Goal: Information Seeking & Learning: Learn about a topic

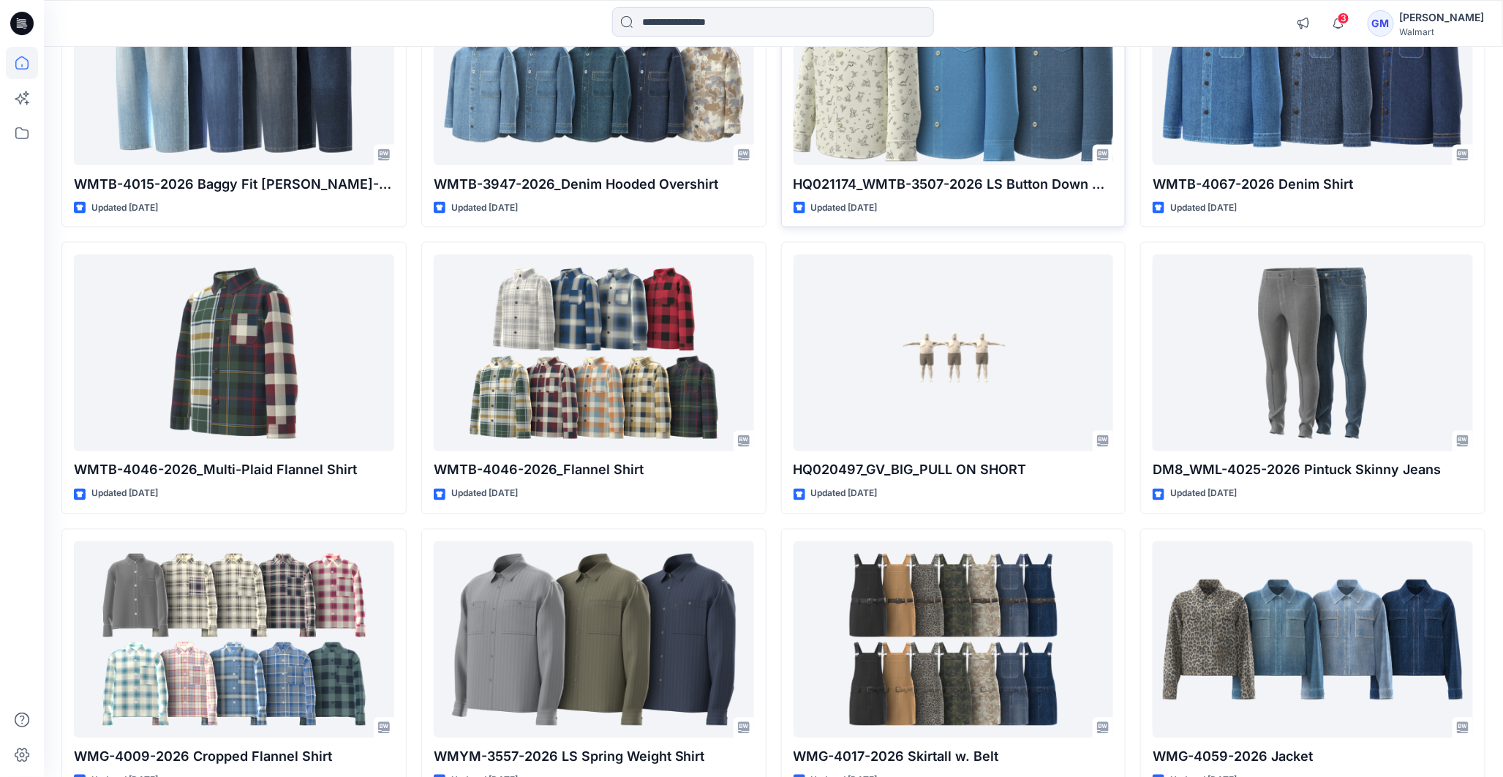
scroll to position [1137, 0]
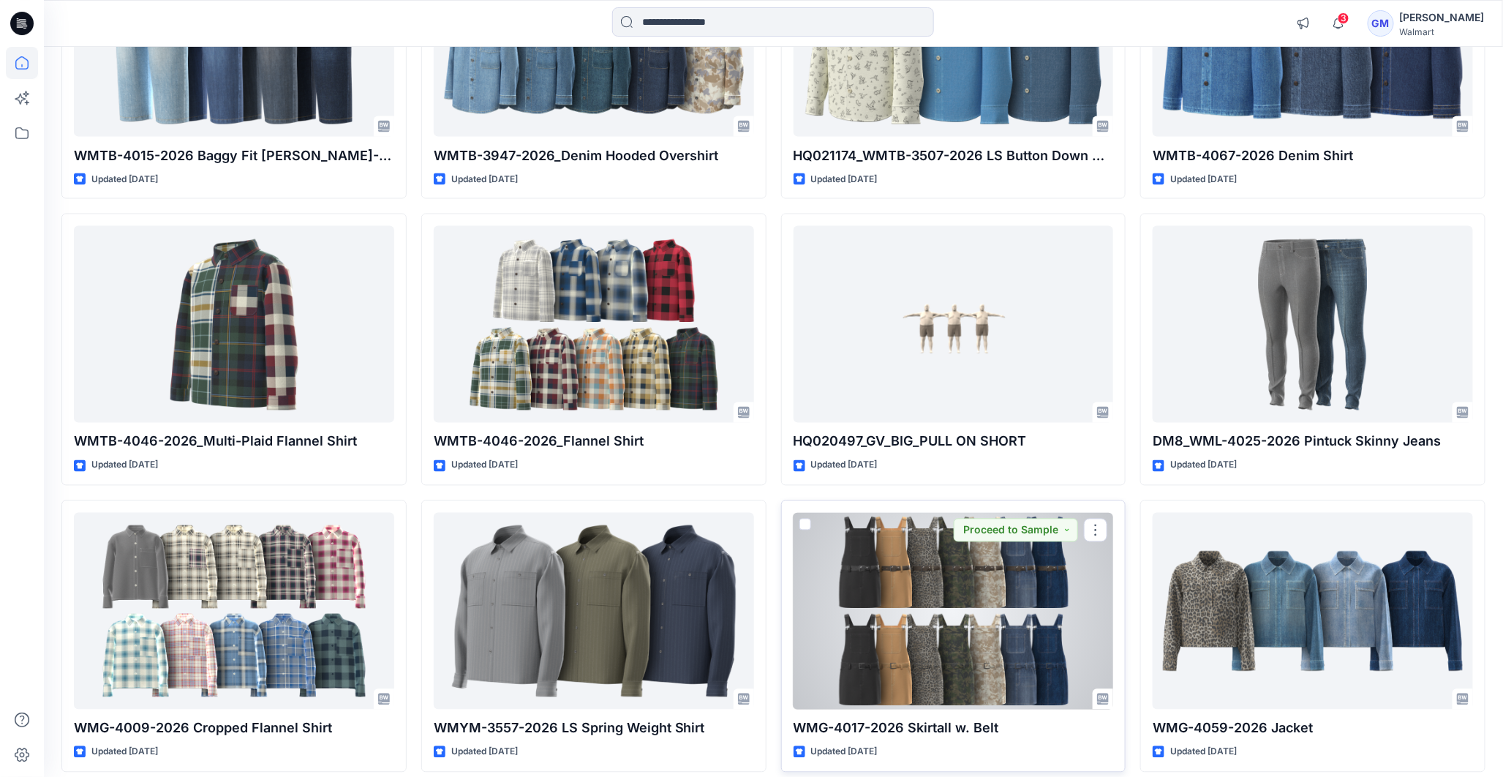
click at [960, 587] on div at bounding box center [954, 611] width 320 height 197
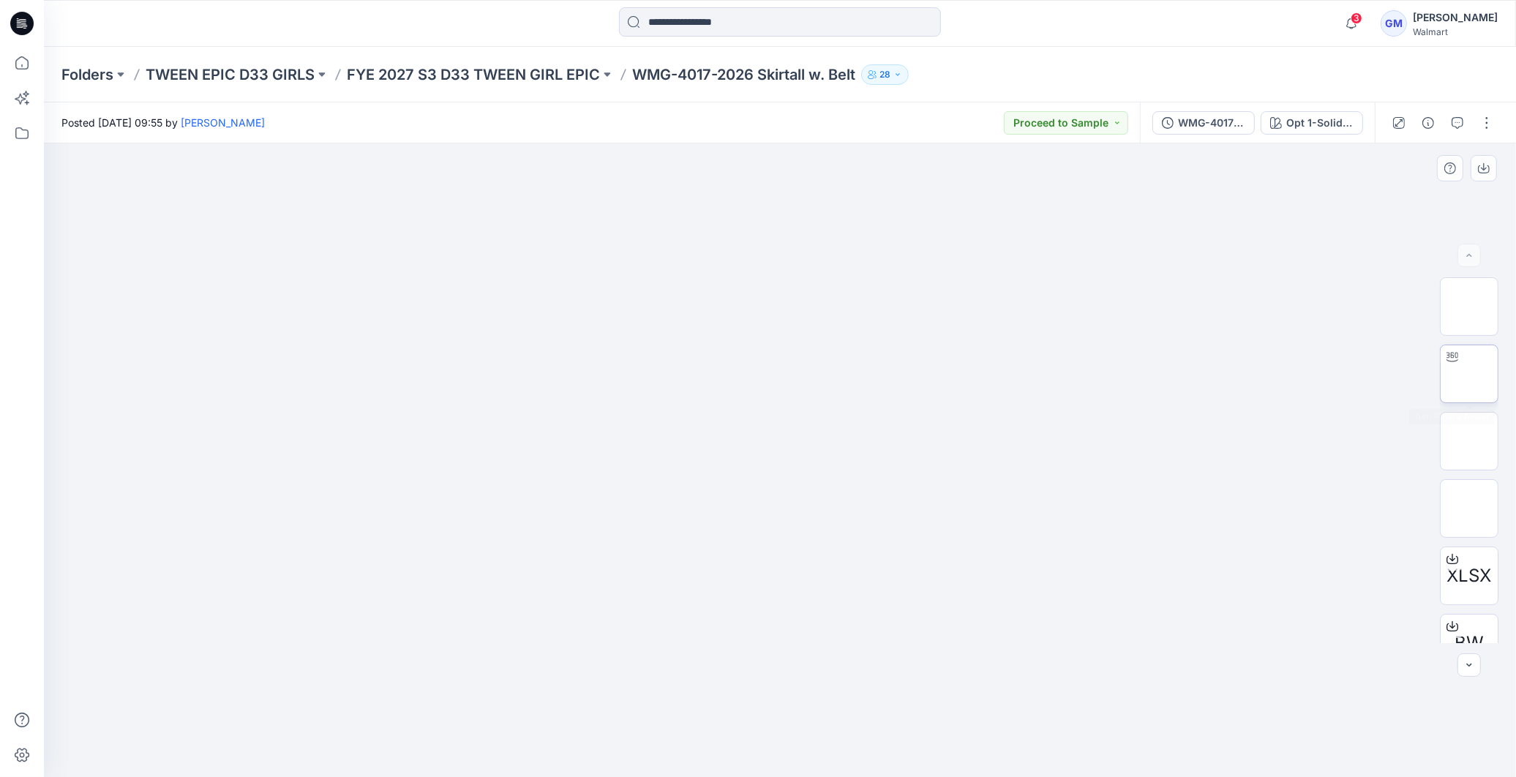
click at [1469, 374] on img at bounding box center [1469, 374] width 0 height 0
drag, startPoint x: 780, startPoint y: 756, endPoint x: 783, endPoint y: 711, distance: 45.4
click at [783, 711] on icon at bounding box center [781, 733] width 443 height 55
drag, startPoint x: 588, startPoint y: 735, endPoint x: 1056, endPoint y: 742, distance: 467.5
click at [1056, 742] on div at bounding box center [780, 459] width 1472 height 633
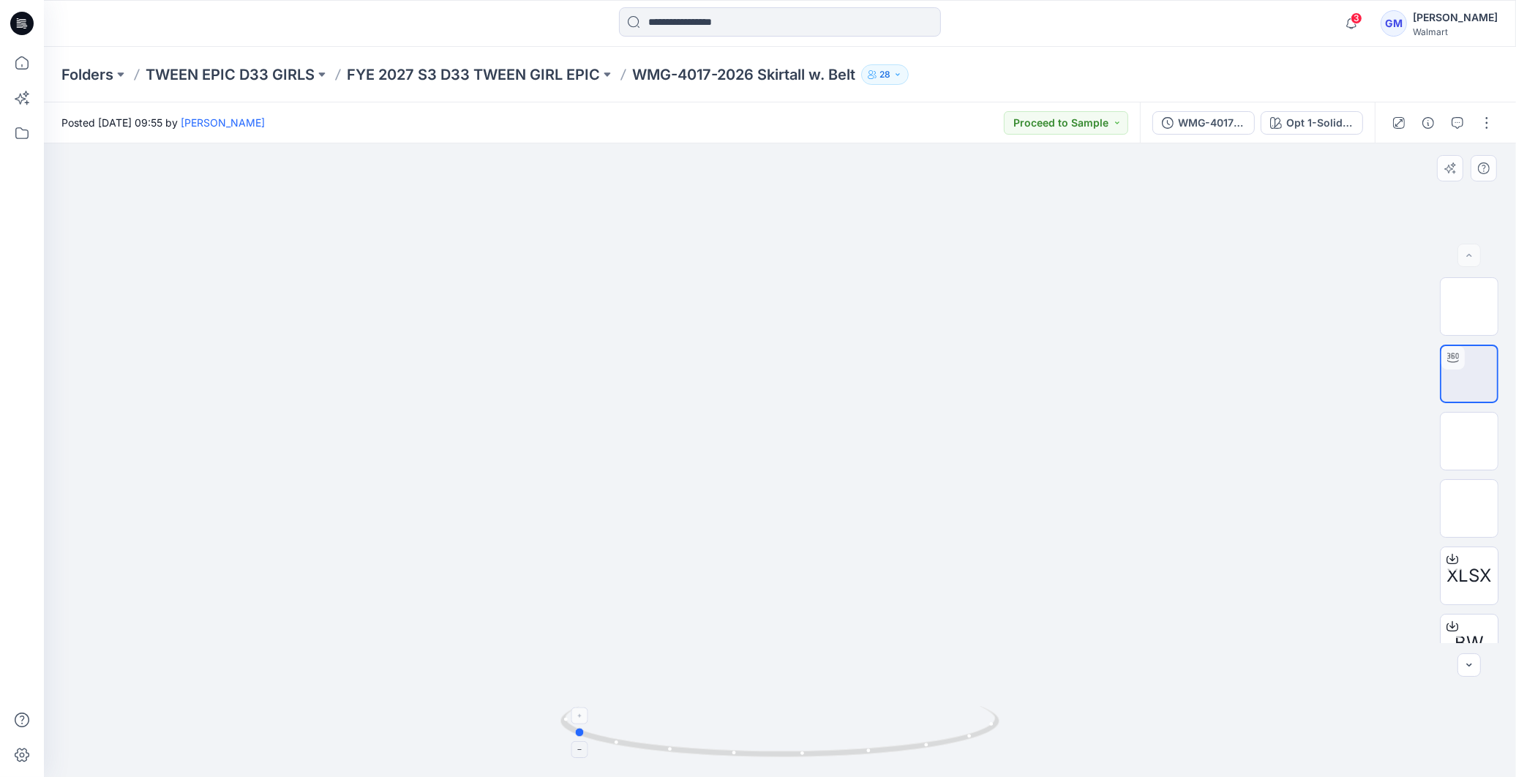
drag, startPoint x: 908, startPoint y: 747, endPoint x: 674, endPoint y: 732, distance: 233.8
click at [674, 732] on icon at bounding box center [781, 733] width 443 height 55
drag, startPoint x: 764, startPoint y: 759, endPoint x: 873, endPoint y: 756, distance: 109.7
click at [873, 756] on icon at bounding box center [781, 733] width 443 height 55
drag, startPoint x: 685, startPoint y: 748, endPoint x: 845, endPoint y: 734, distance: 160.1
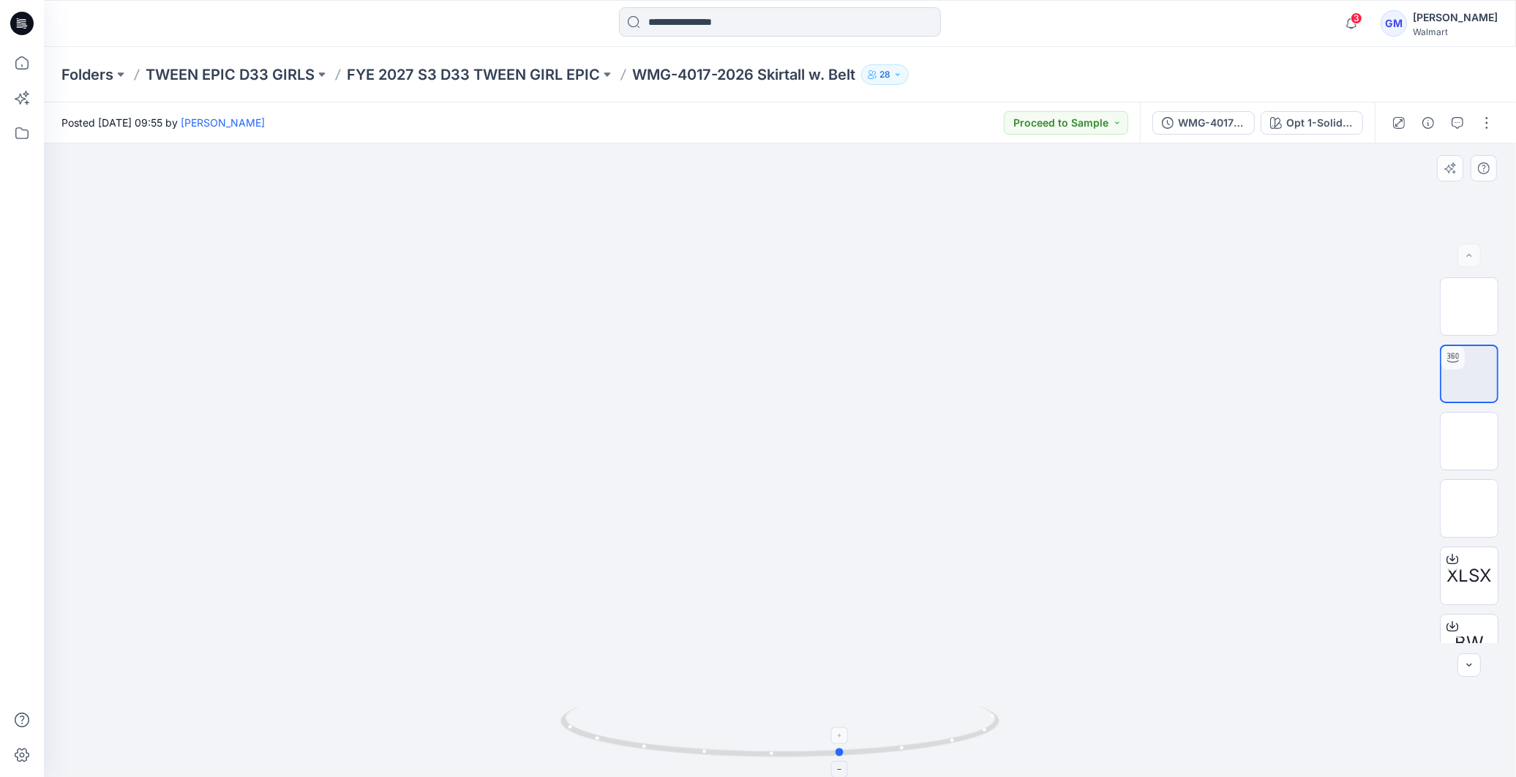
click at [845, 734] on icon at bounding box center [781, 733] width 443 height 55
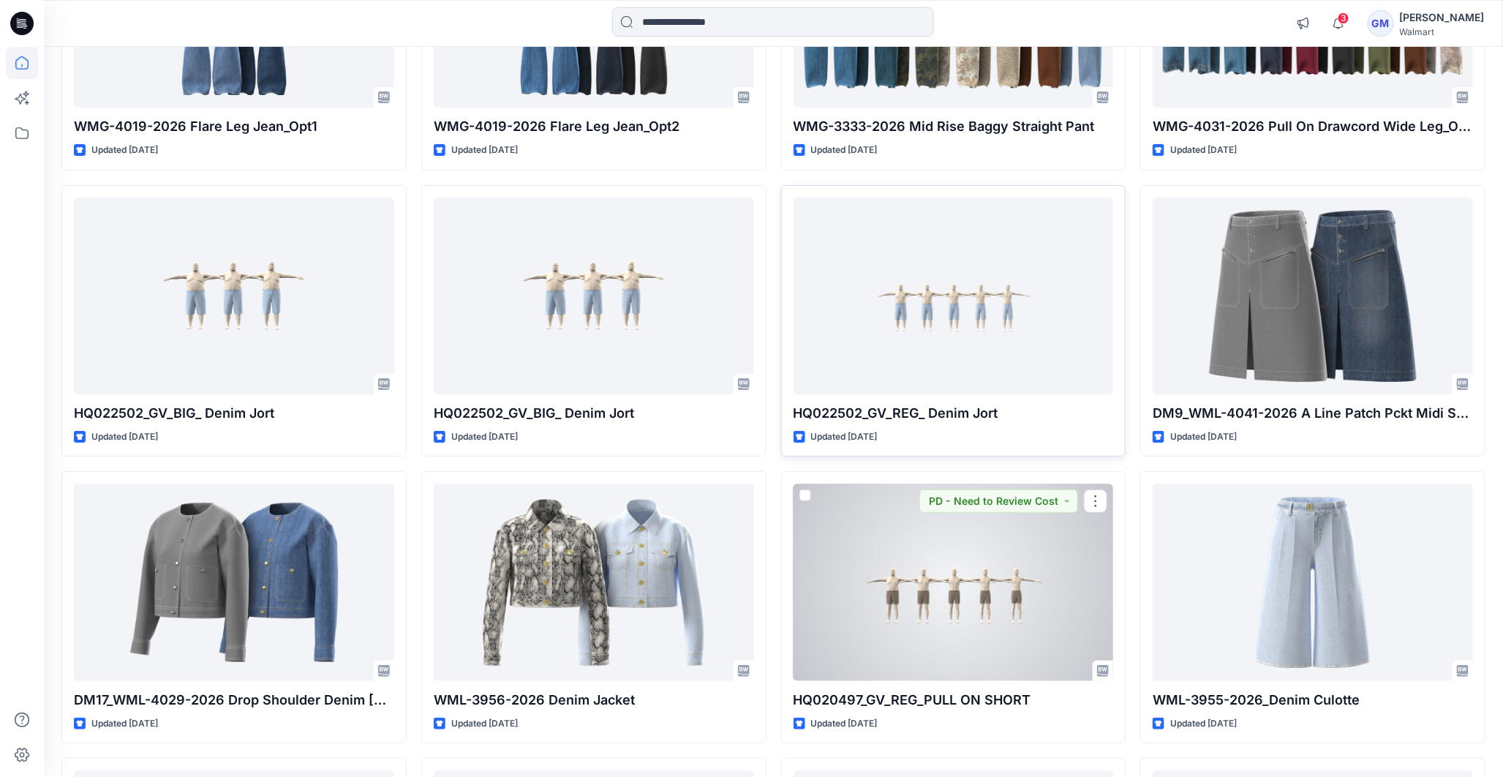
scroll to position [2600, 0]
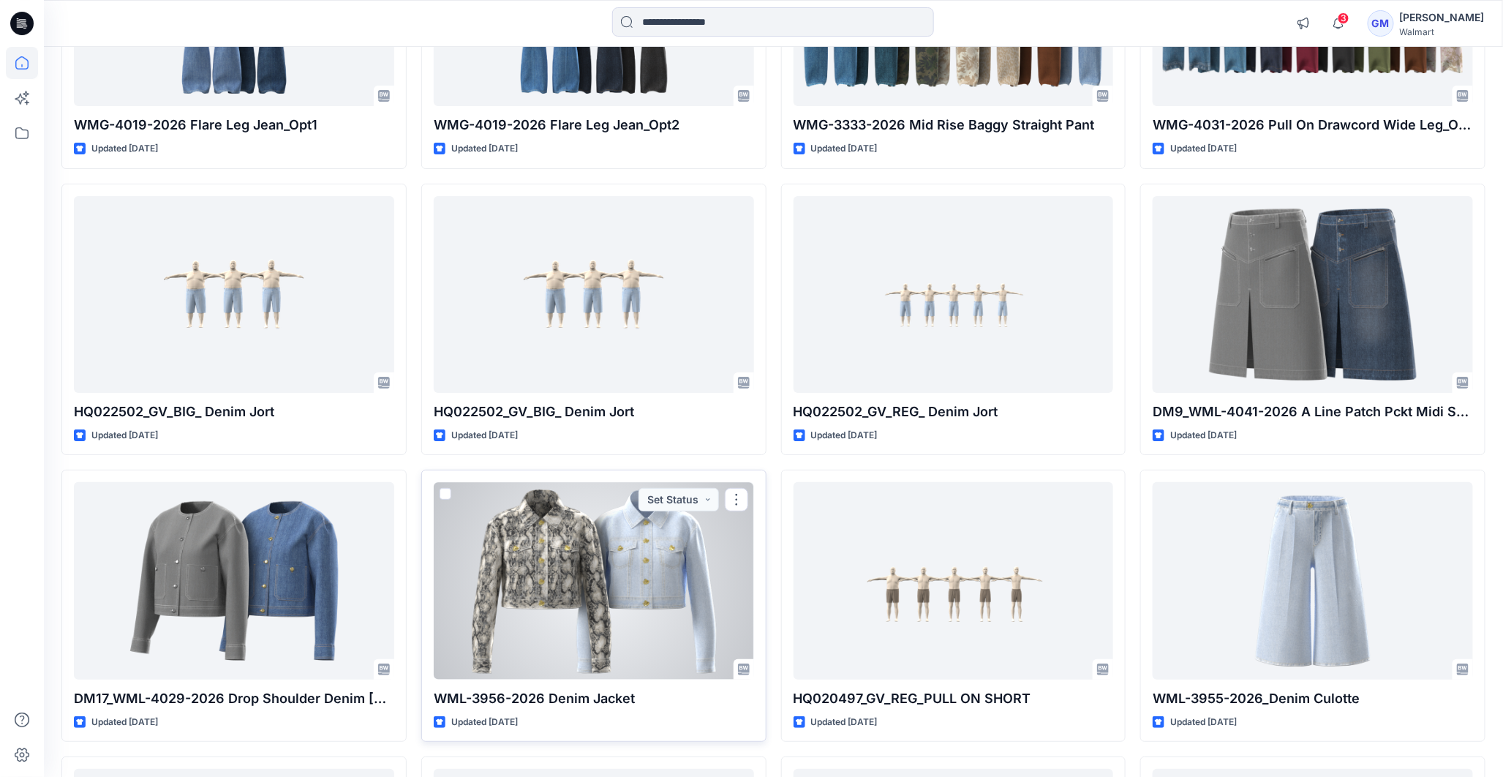
click at [576, 594] on div at bounding box center [594, 580] width 320 height 197
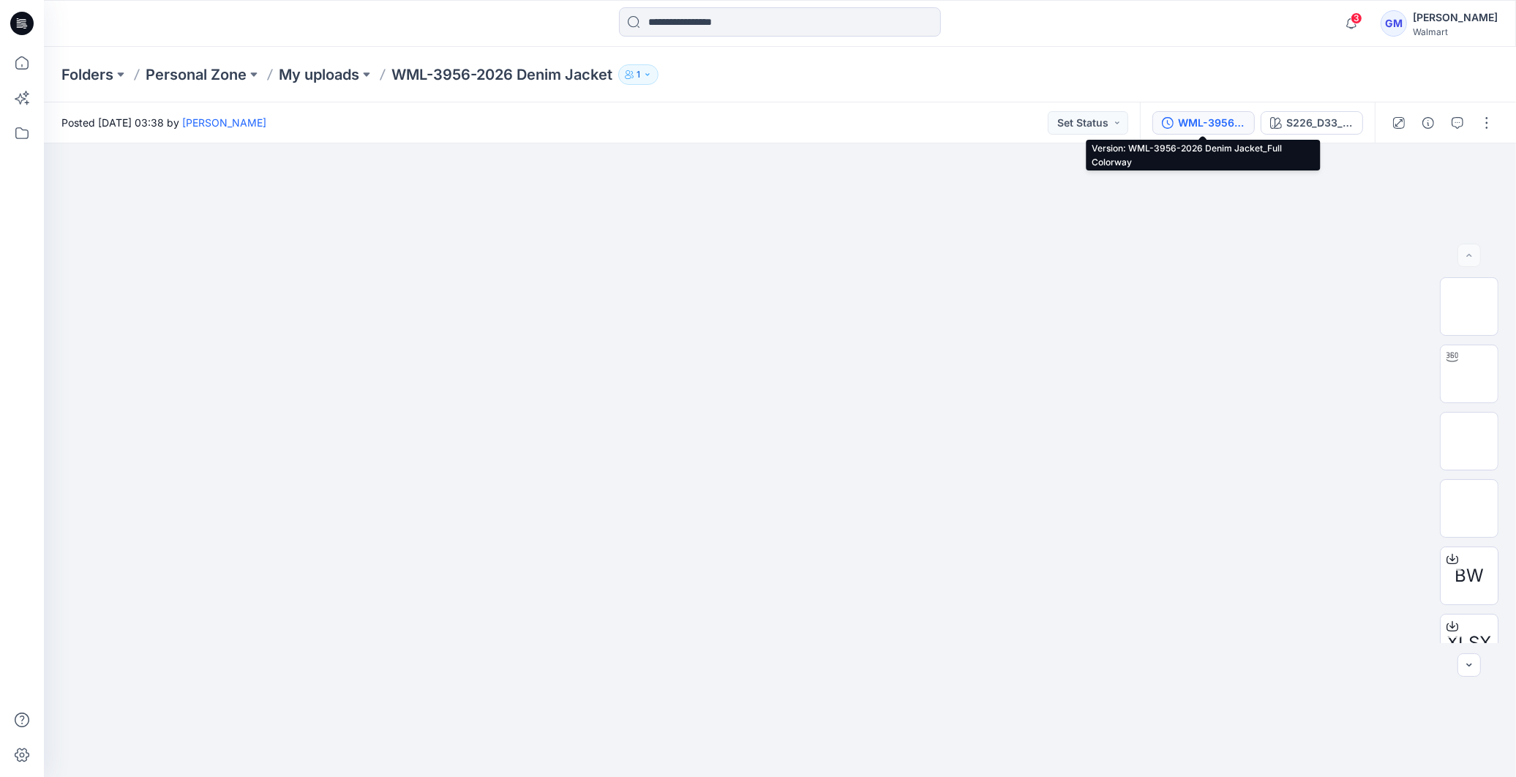
click at [1176, 112] on button "WML-3956-2026 Denim Jacket_Full Colorway" at bounding box center [1203, 122] width 102 height 23
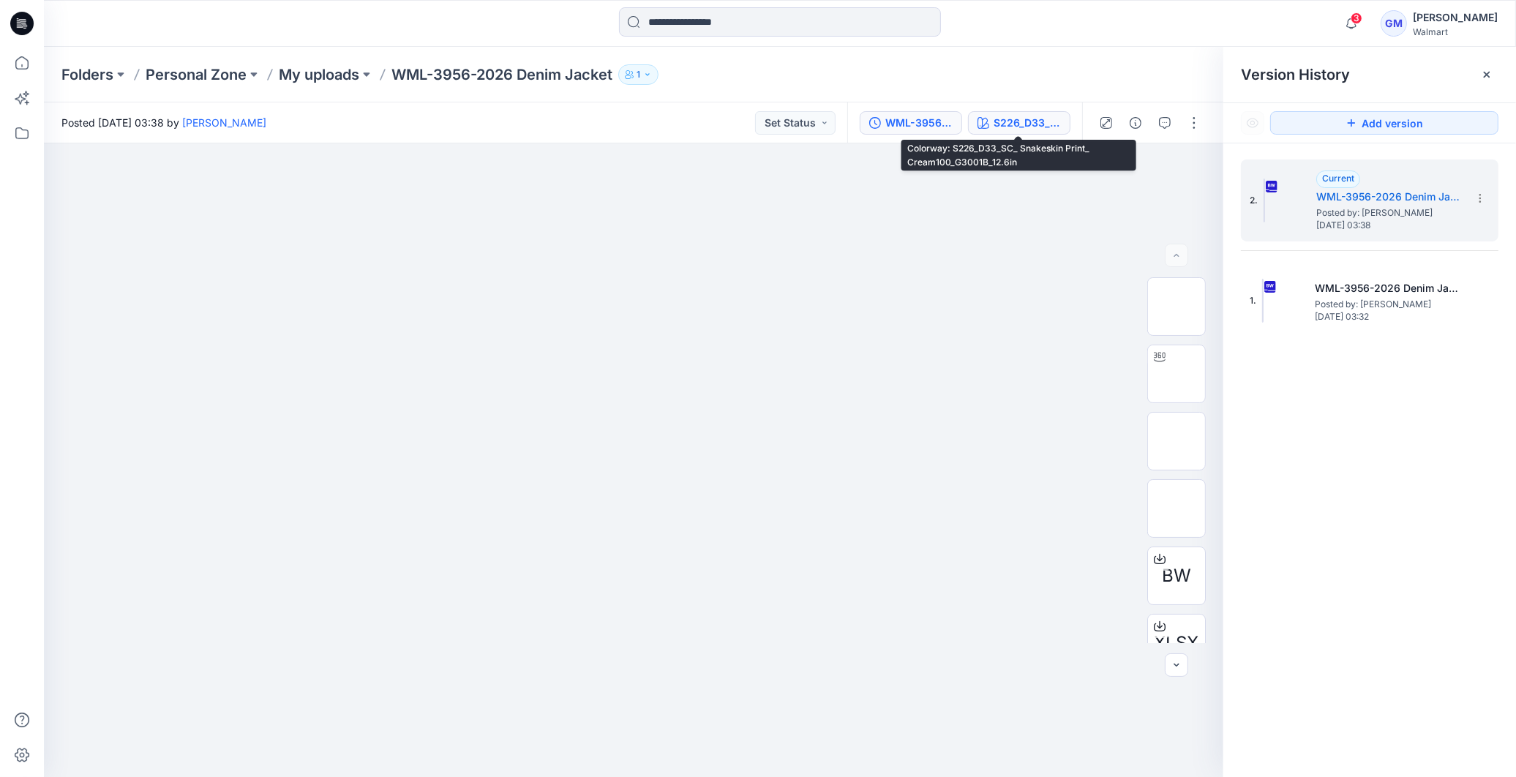
click at [1025, 125] on div "S226_D33_SC_ Snakeskin Print_ Cream100_G3001B_12.6in" at bounding box center [1026, 123] width 67 height 16
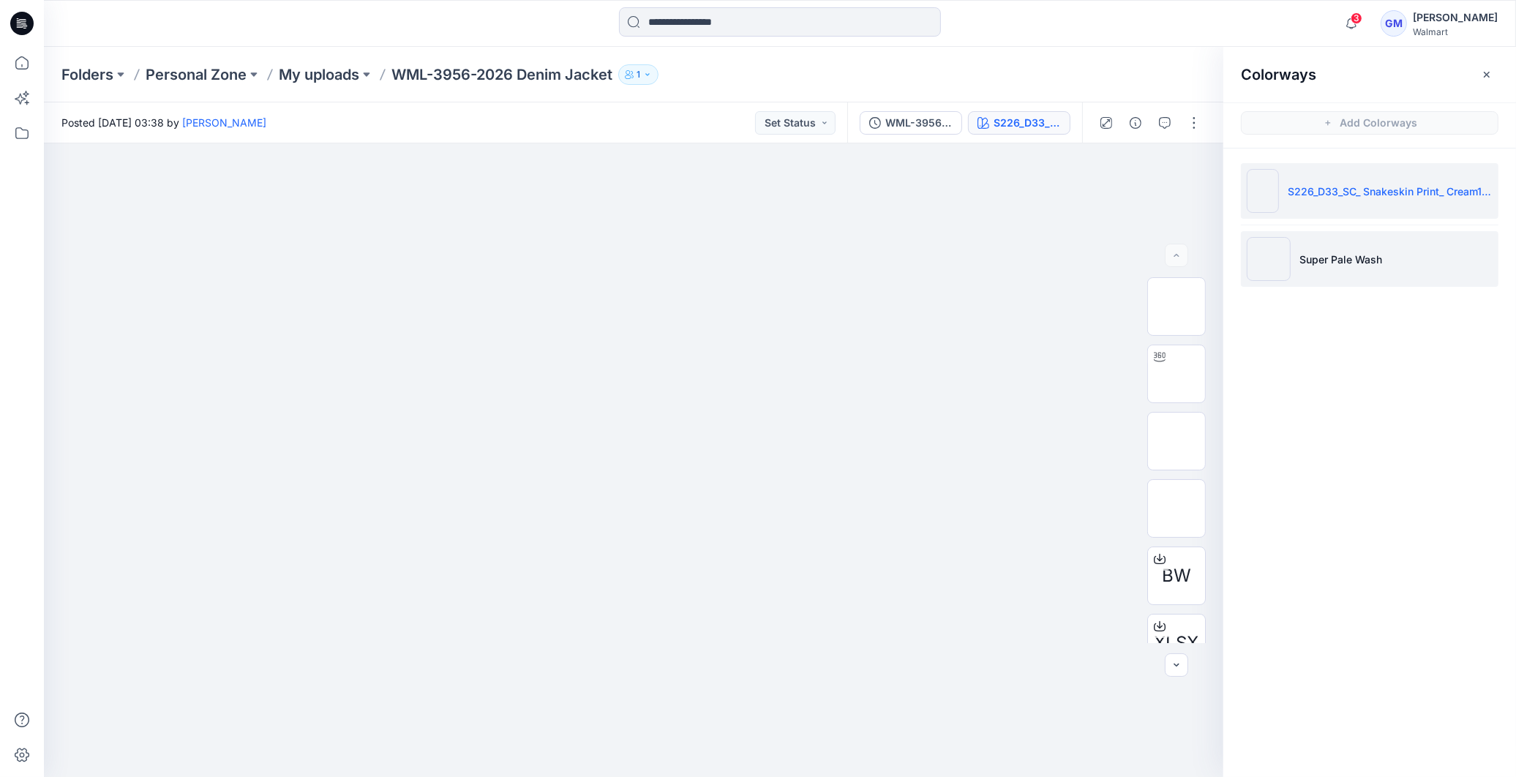
click at [1339, 261] on p "Super Pale Wash" at bounding box center [1340, 259] width 83 height 15
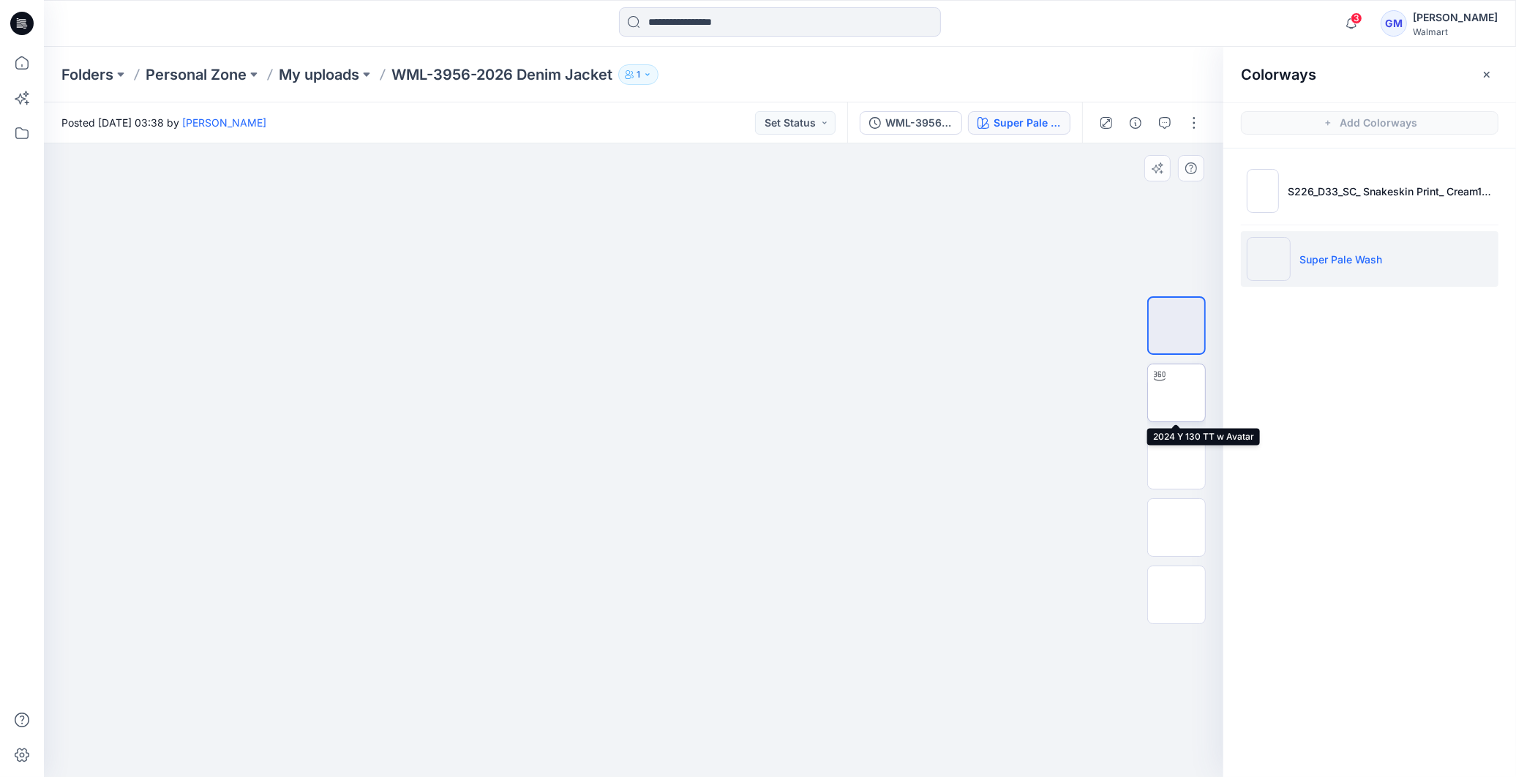
click at [1176, 393] on img at bounding box center [1176, 393] width 0 height 0
click at [824, 740] on icon at bounding box center [635, 733] width 443 height 55
click at [16, 24] on icon at bounding box center [21, 23] width 23 height 23
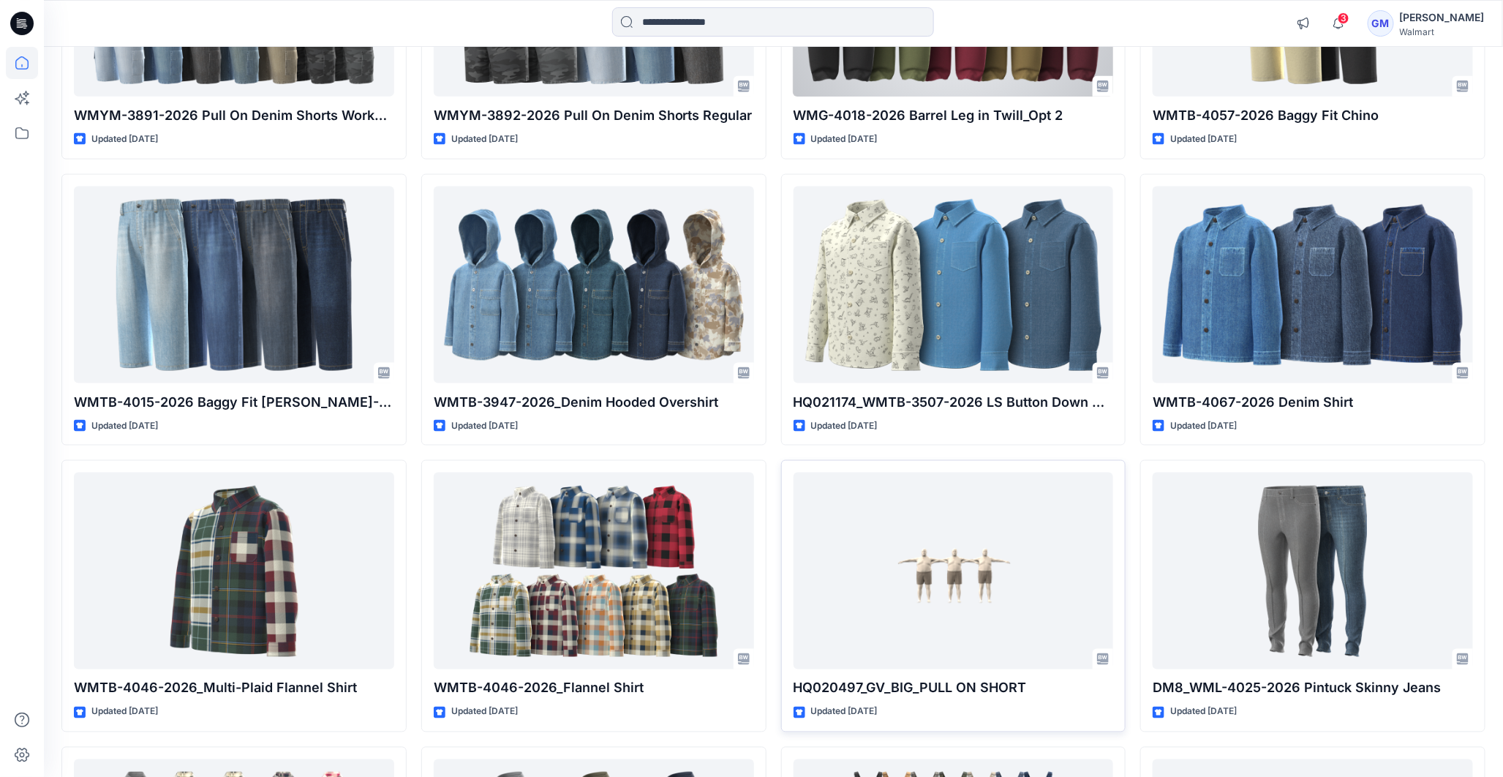
scroll to position [894, 0]
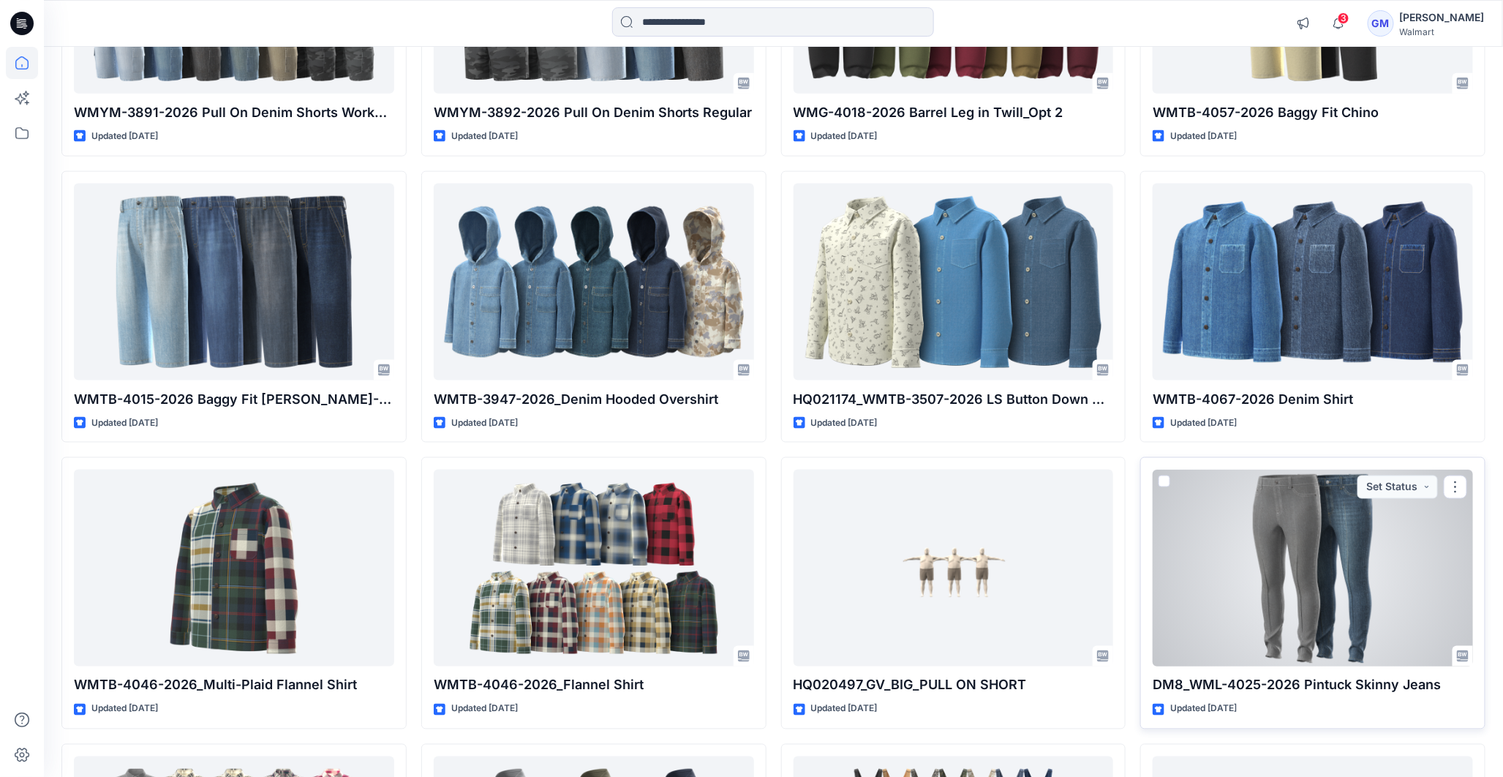
click at [1234, 632] on div at bounding box center [1313, 568] width 320 height 197
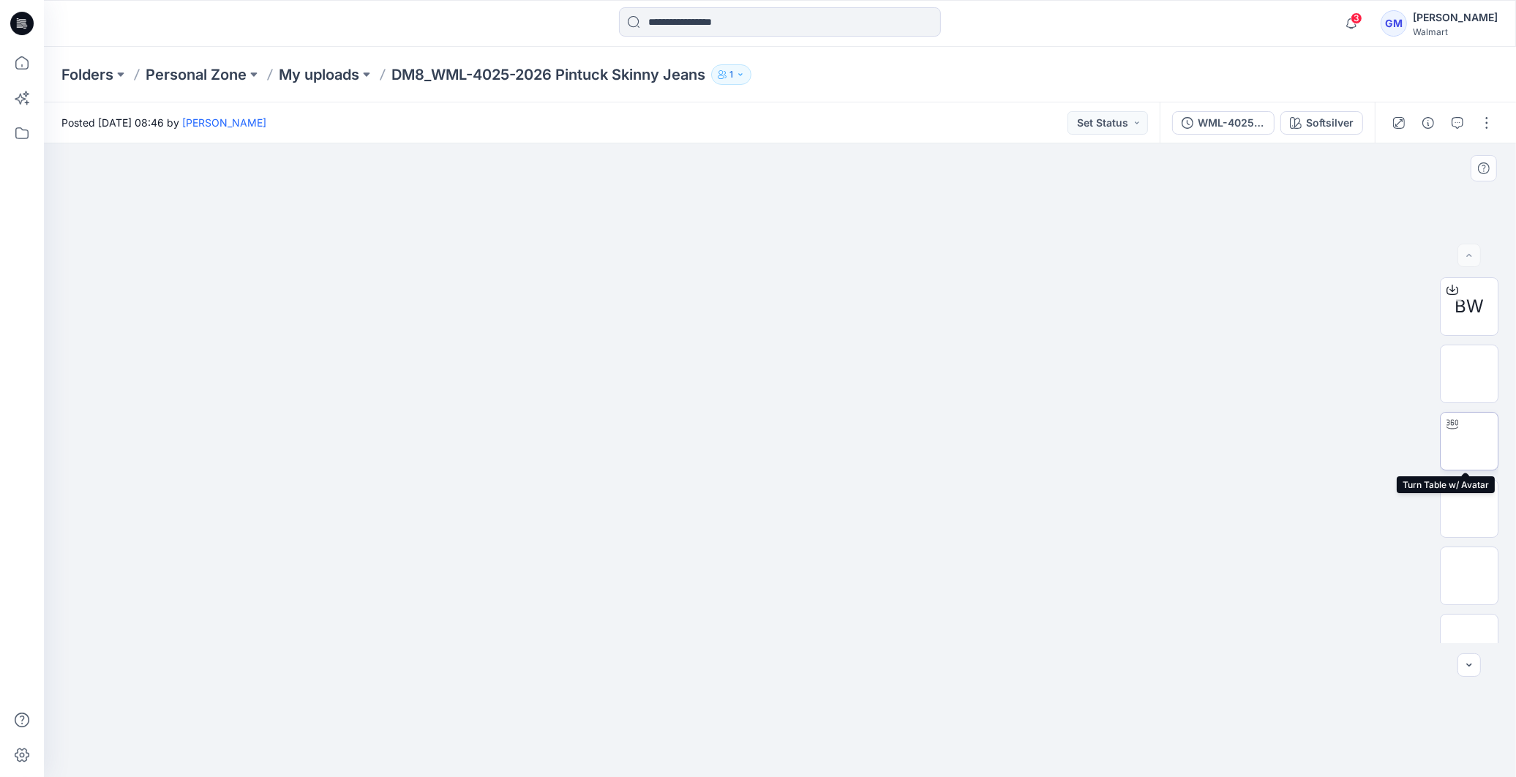
click at [1469, 441] on img at bounding box center [1469, 441] width 0 height 0
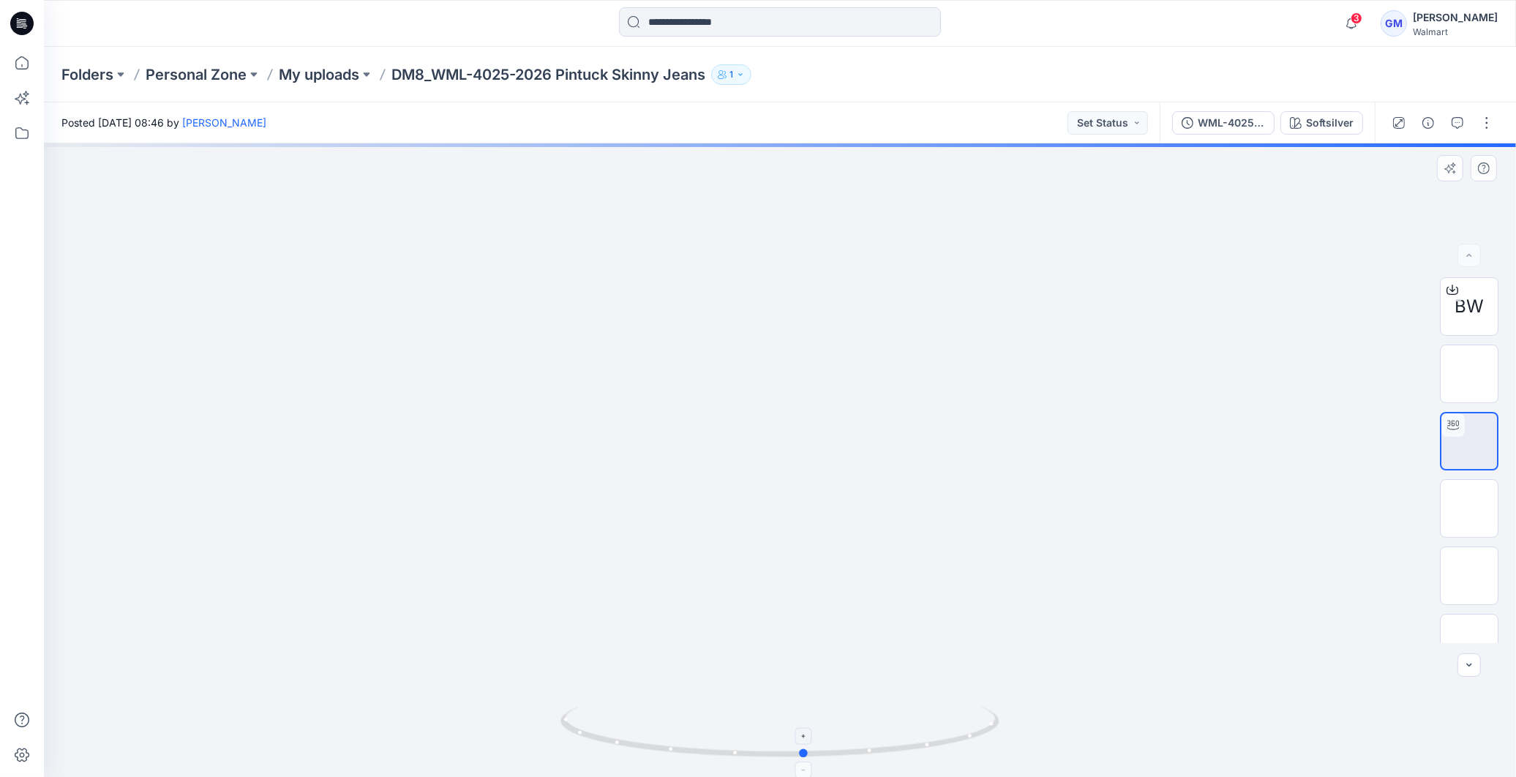
drag, startPoint x: 781, startPoint y: 756, endPoint x: 805, endPoint y: 749, distance: 25.9
click at [805, 749] on circle at bounding box center [804, 753] width 9 height 9
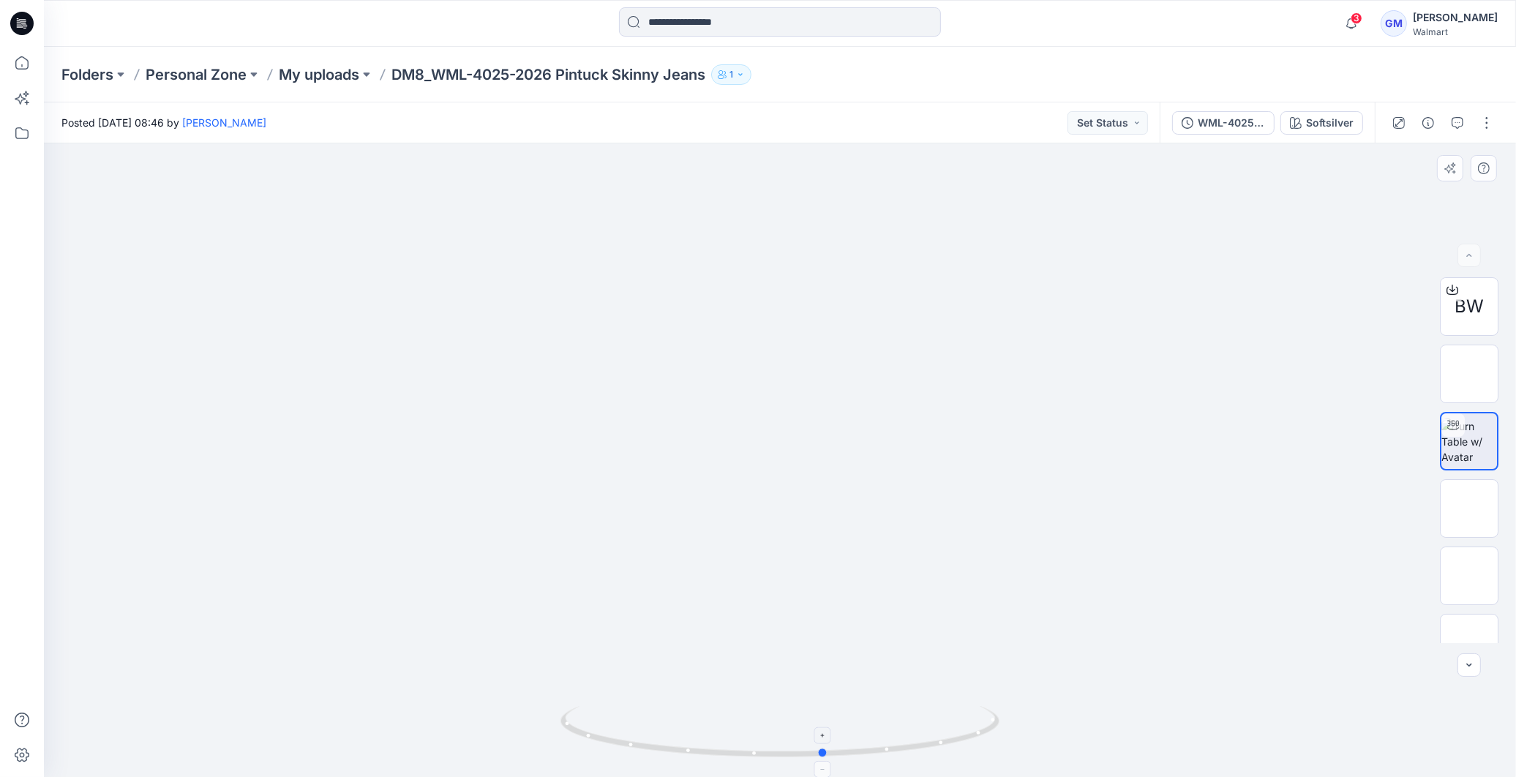
drag, startPoint x: 801, startPoint y: 754, endPoint x: 821, endPoint y: 731, distance: 30.1
click at [821, 731] on icon at bounding box center [781, 733] width 443 height 55
click at [17, 22] on icon at bounding box center [21, 23] width 23 height 23
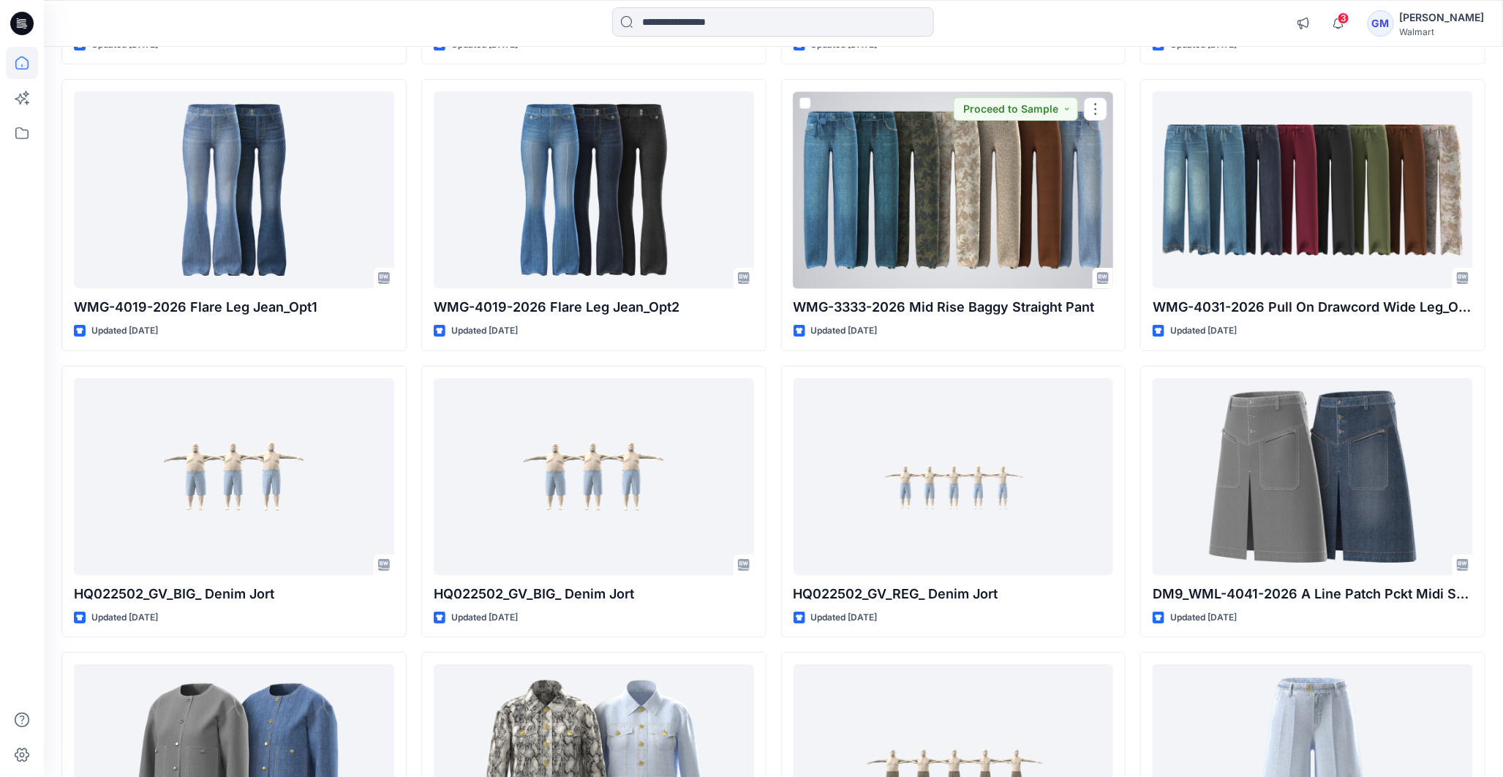
scroll to position [2467, 0]
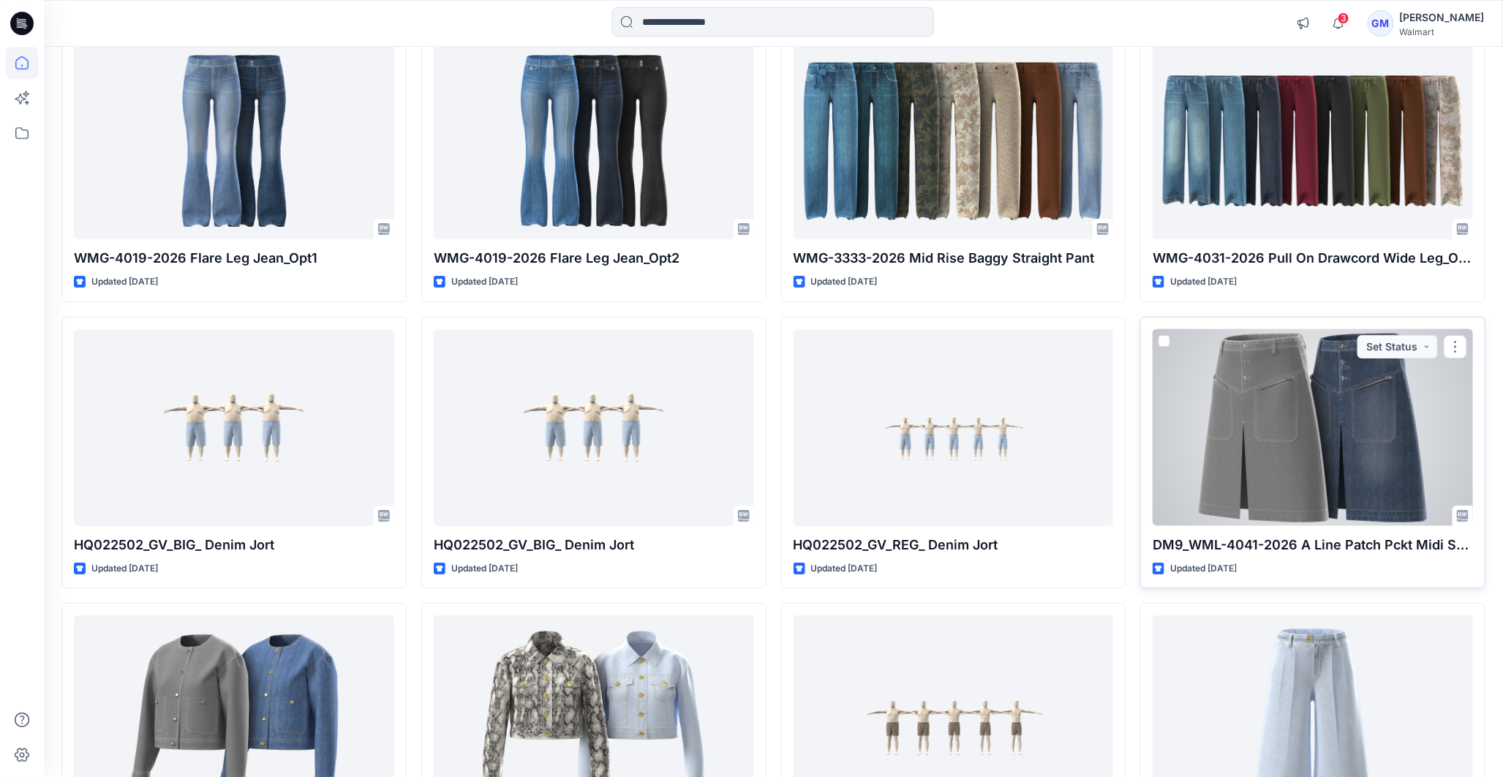
click at [1331, 388] on div at bounding box center [1313, 427] width 320 height 197
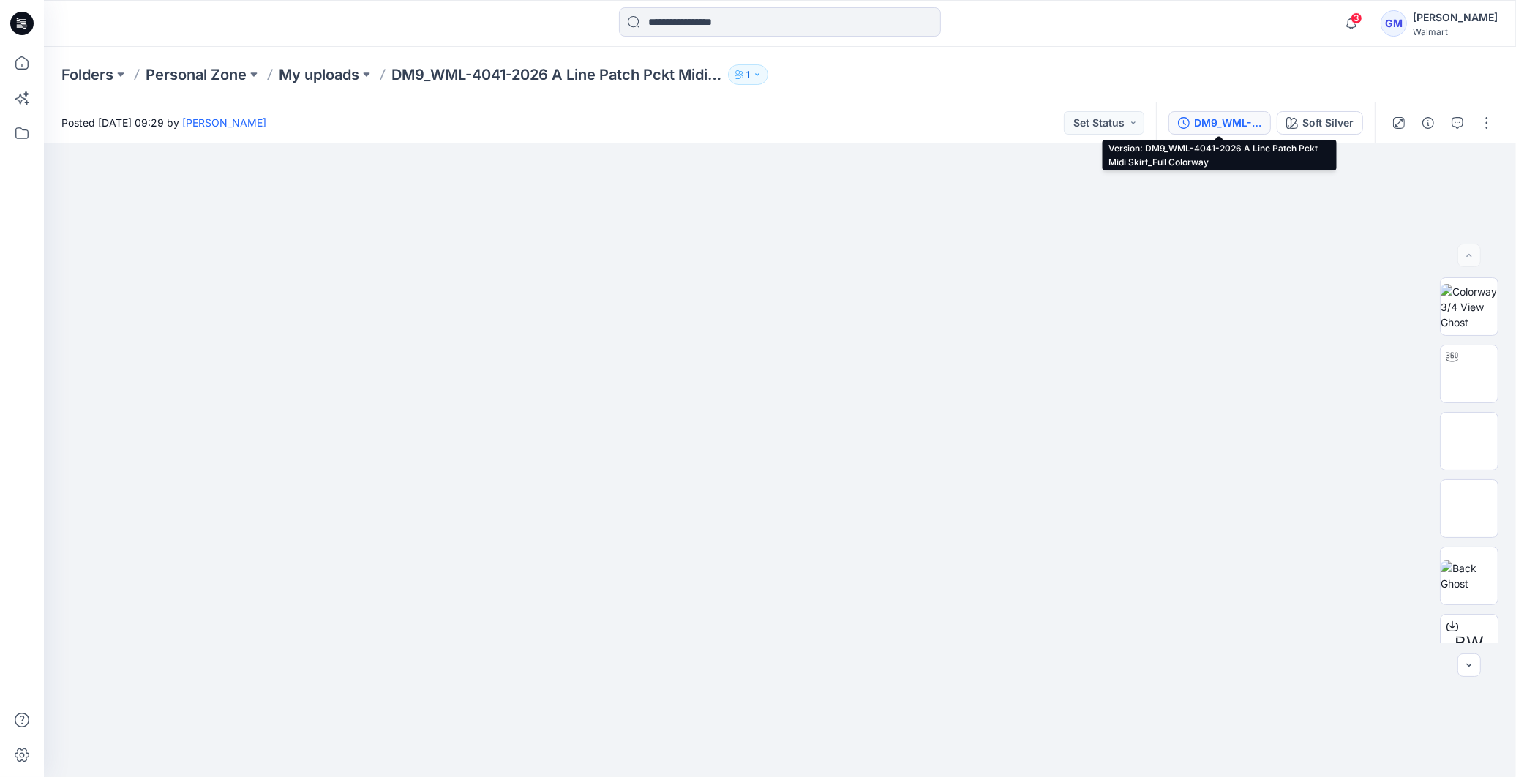
click at [1230, 116] on div "DM9_WML-4041-2026 A Line Patch Pckt Midi Skirt_Full Colorway" at bounding box center [1227, 123] width 67 height 16
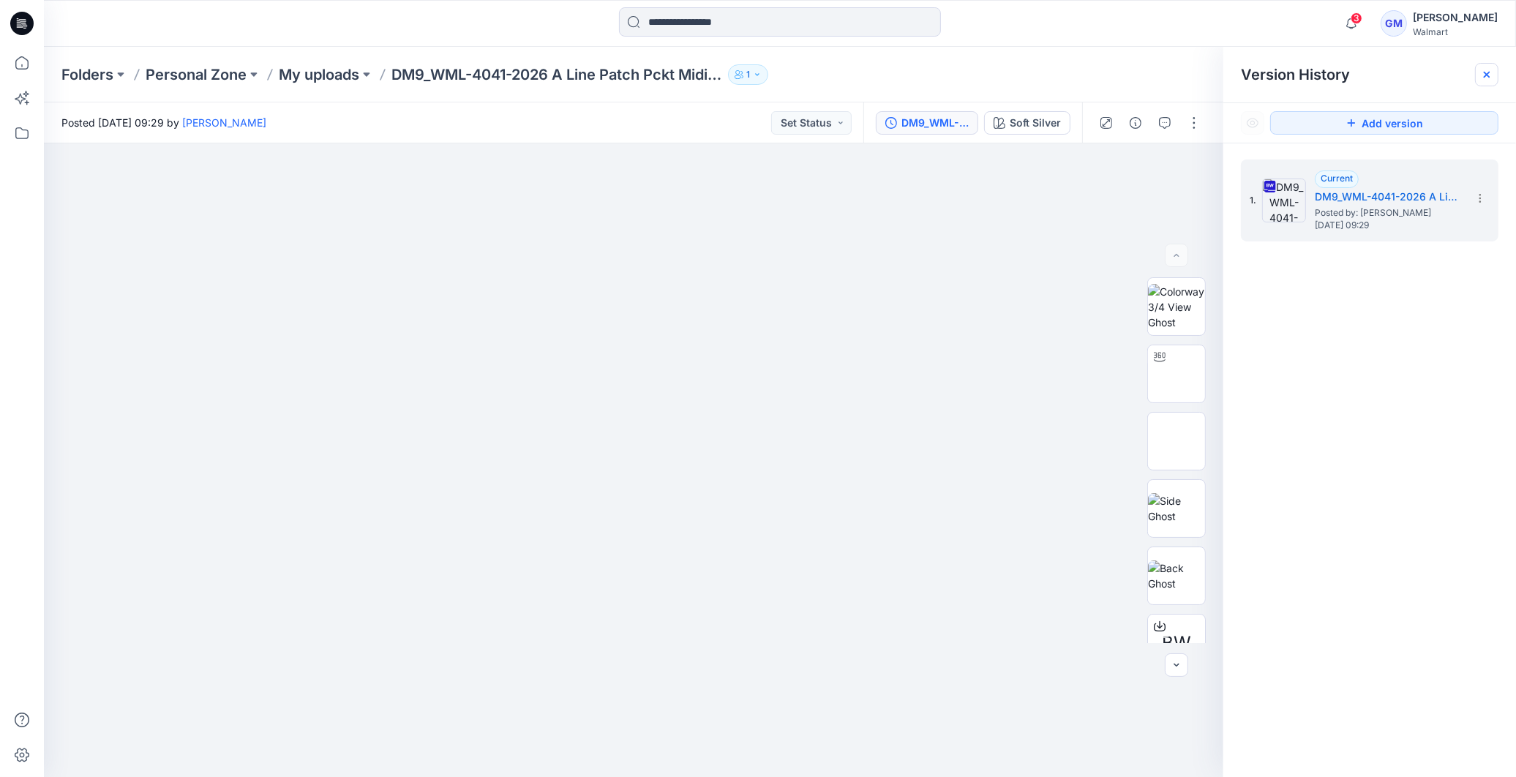
click at [1497, 76] on div at bounding box center [1486, 74] width 23 height 23
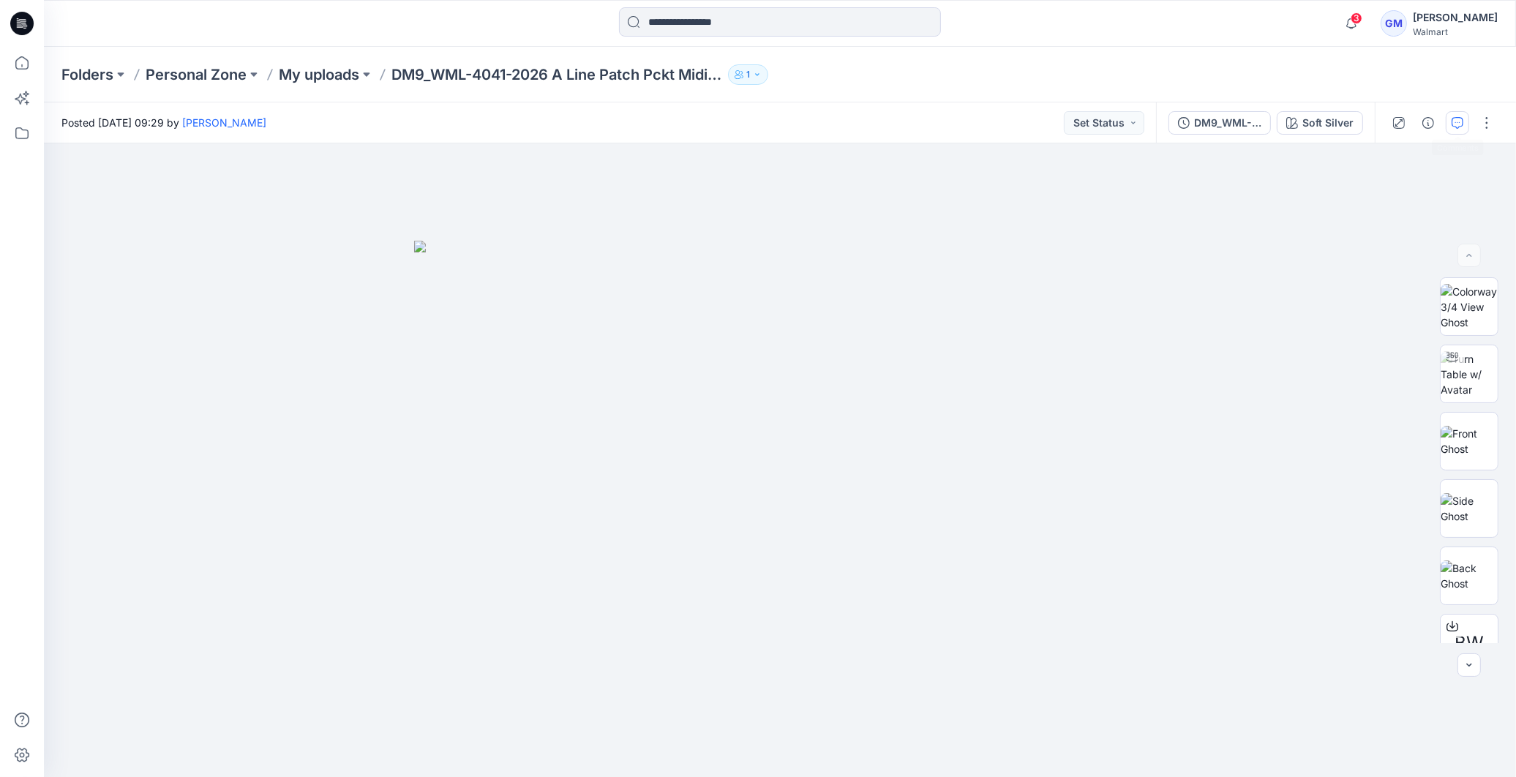
click at [1453, 121] on icon "button" at bounding box center [1457, 123] width 12 height 12
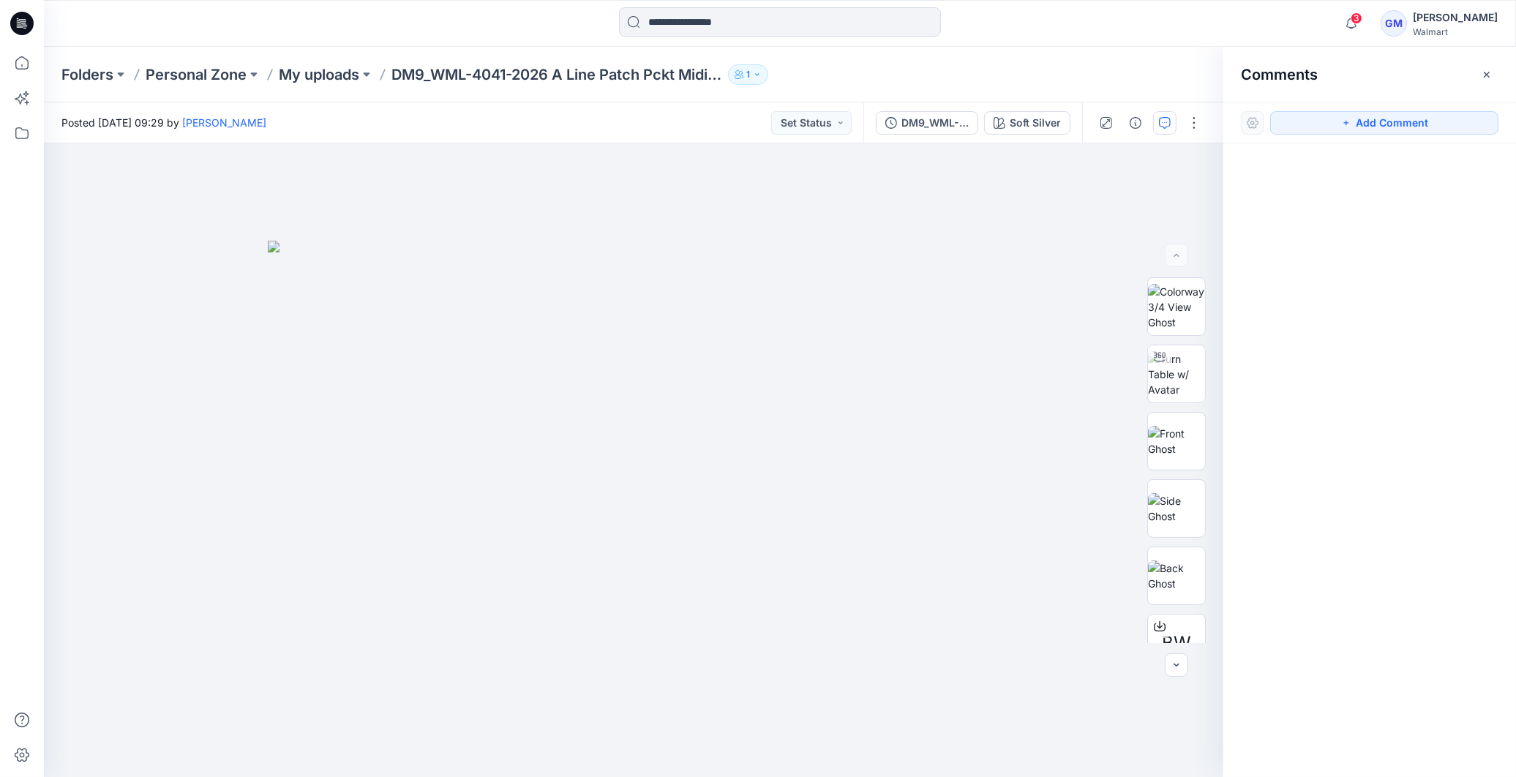
drag, startPoint x: 1492, startPoint y: 69, endPoint x: 1476, endPoint y: 73, distance: 16.7
click at [1491, 70] on icon "button" at bounding box center [1487, 75] width 12 height 12
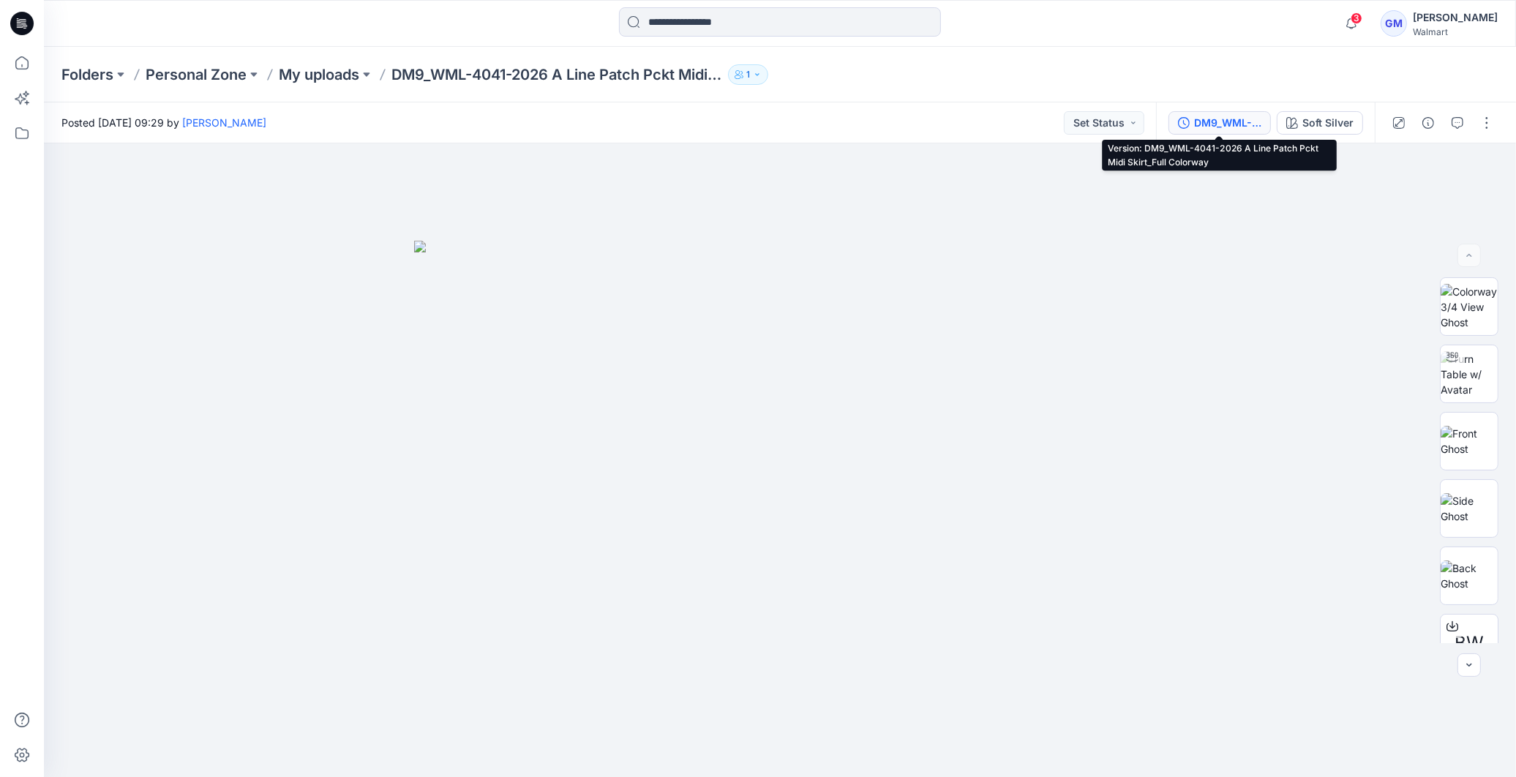
click at [1229, 121] on div "DM9_WML-4041-2026 A Line Patch Pckt Midi Skirt_Full Colorway" at bounding box center [1227, 123] width 67 height 16
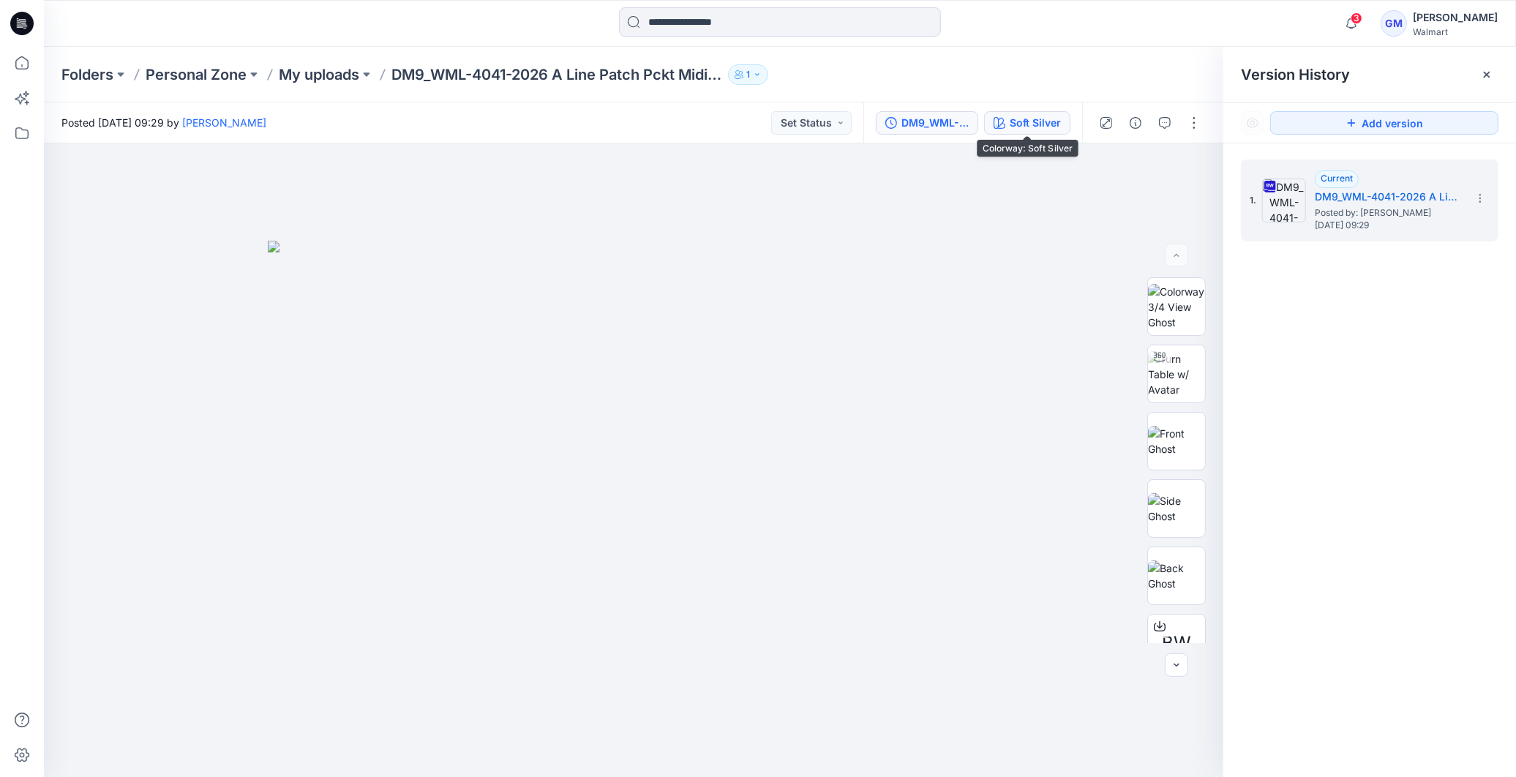
click at [1026, 121] on div "Soft Silver" at bounding box center [1034, 123] width 51 height 16
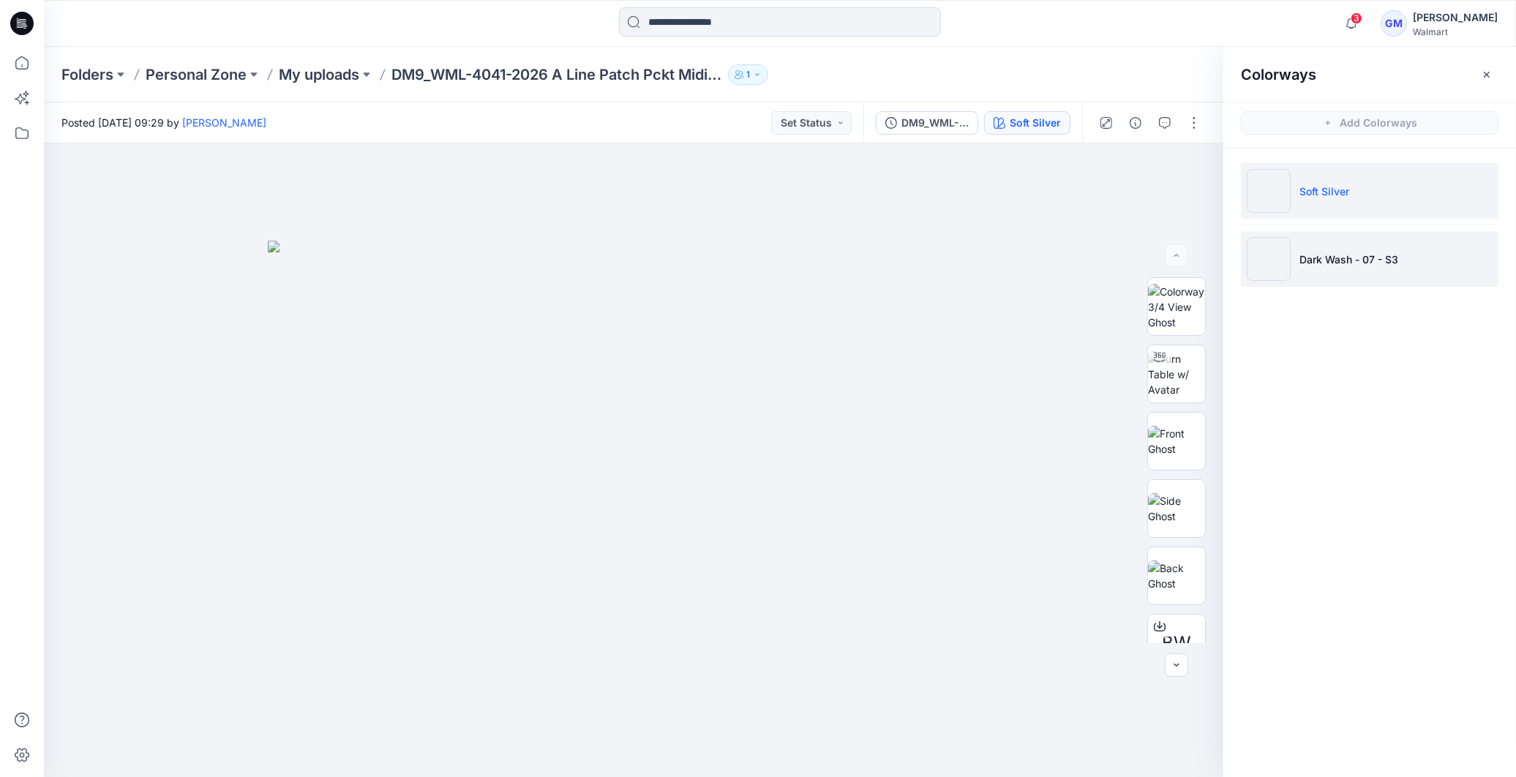
click at [1347, 262] on p "Dark Wash - 07 - S3" at bounding box center [1348, 259] width 99 height 15
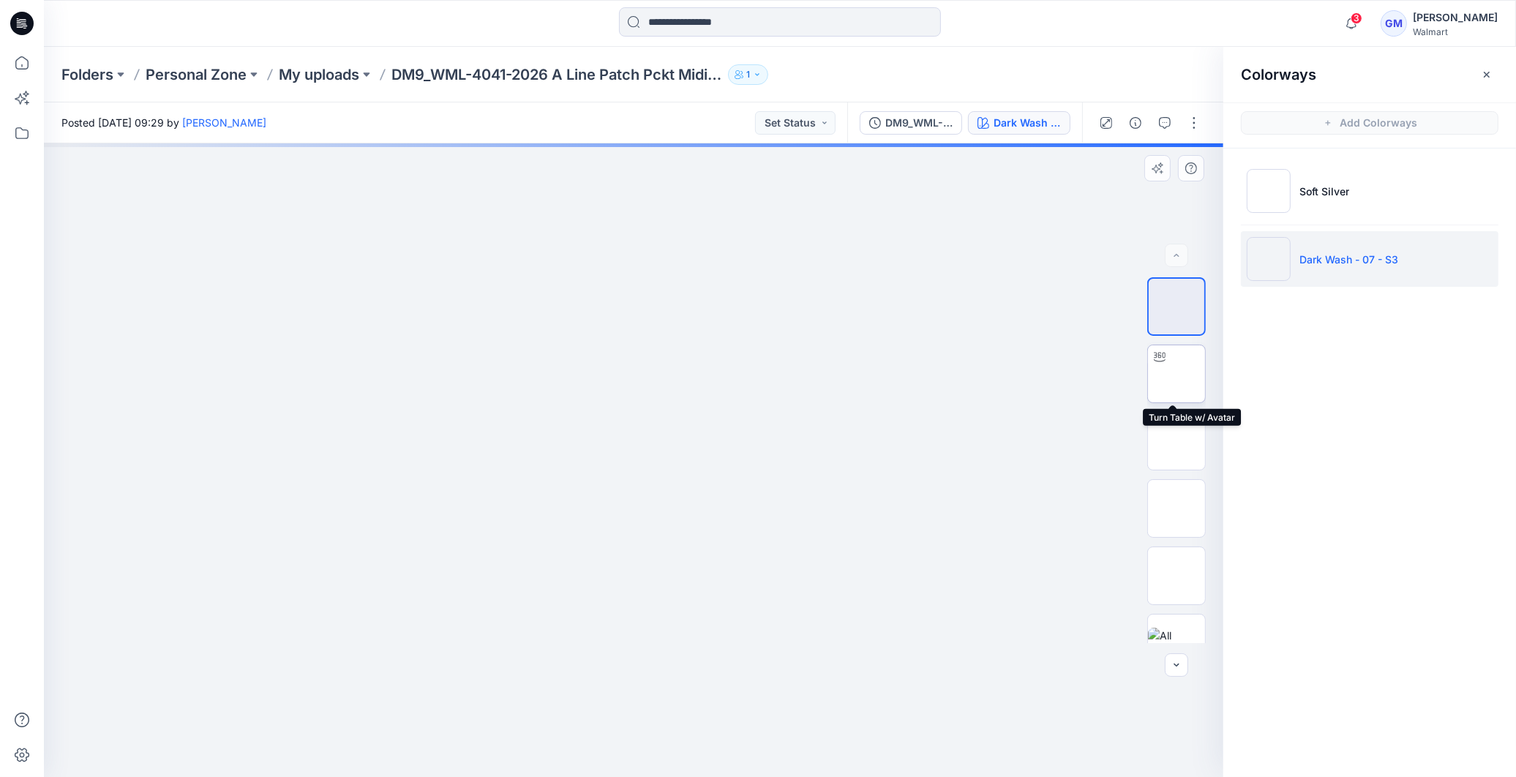
click at [1176, 374] on img at bounding box center [1176, 374] width 0 height 0
drag, startPoint x: 633, startPoint y: 757, endPoint x: 794, endPoint y: 751, distance: 161.8
click at [794, 751] on icon at bounding box center [635, 733] width 443 height 55
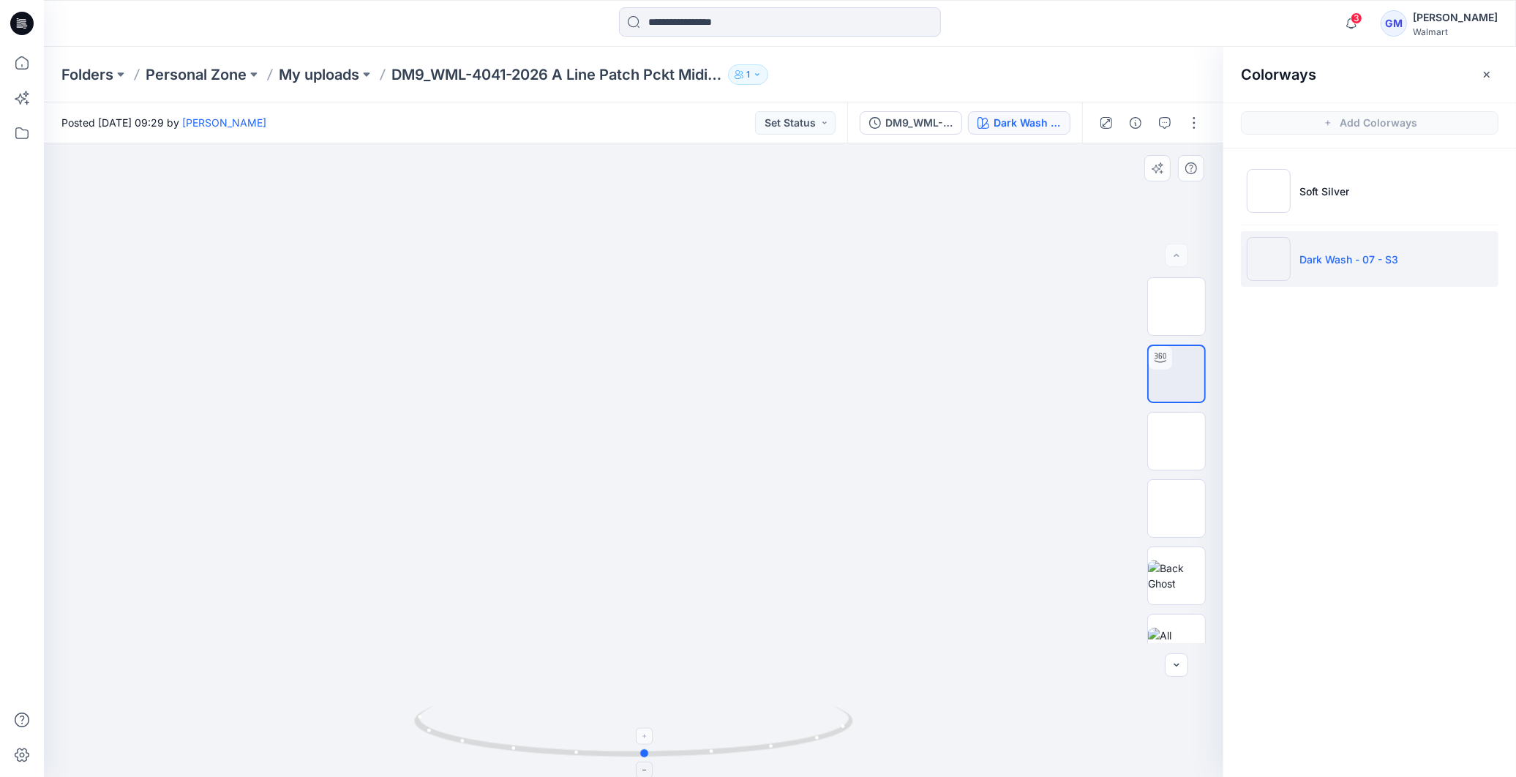
drag, startPoint x: 792, startPoint y: 747, endPoint x: 642, endPoint y: 751, distance: 150.0
click at [642, 751] on circle at bounding box center [645, 753] width 9 height 9
drag, startPoint x: 652, startPoint y: 646, endPoint x: 652, endPoint y: 400, distance: 245.8
drag, startPoint x: 678, startPoint y: 623, endPoint x: 707, endPoint y: 554, distance: 75.1
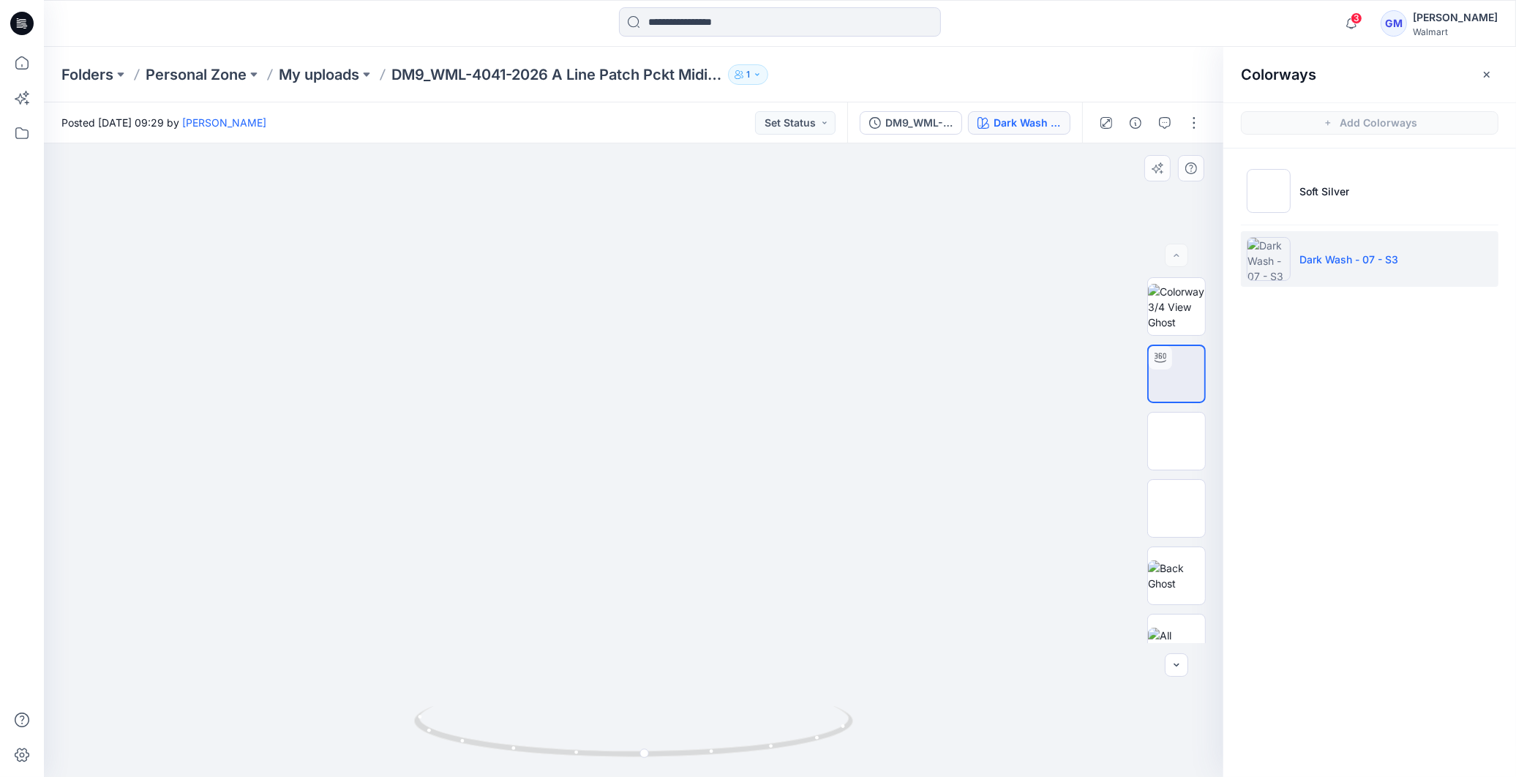
drag, startPoint x: 707, startPoint y: 476, endPoint x: 710, endPoint y: 622, distance: 145.6
drag, startPoint x: 675, startPoint y: 473, endPoint x: 663, endPoint y: 552, distance: 80.6
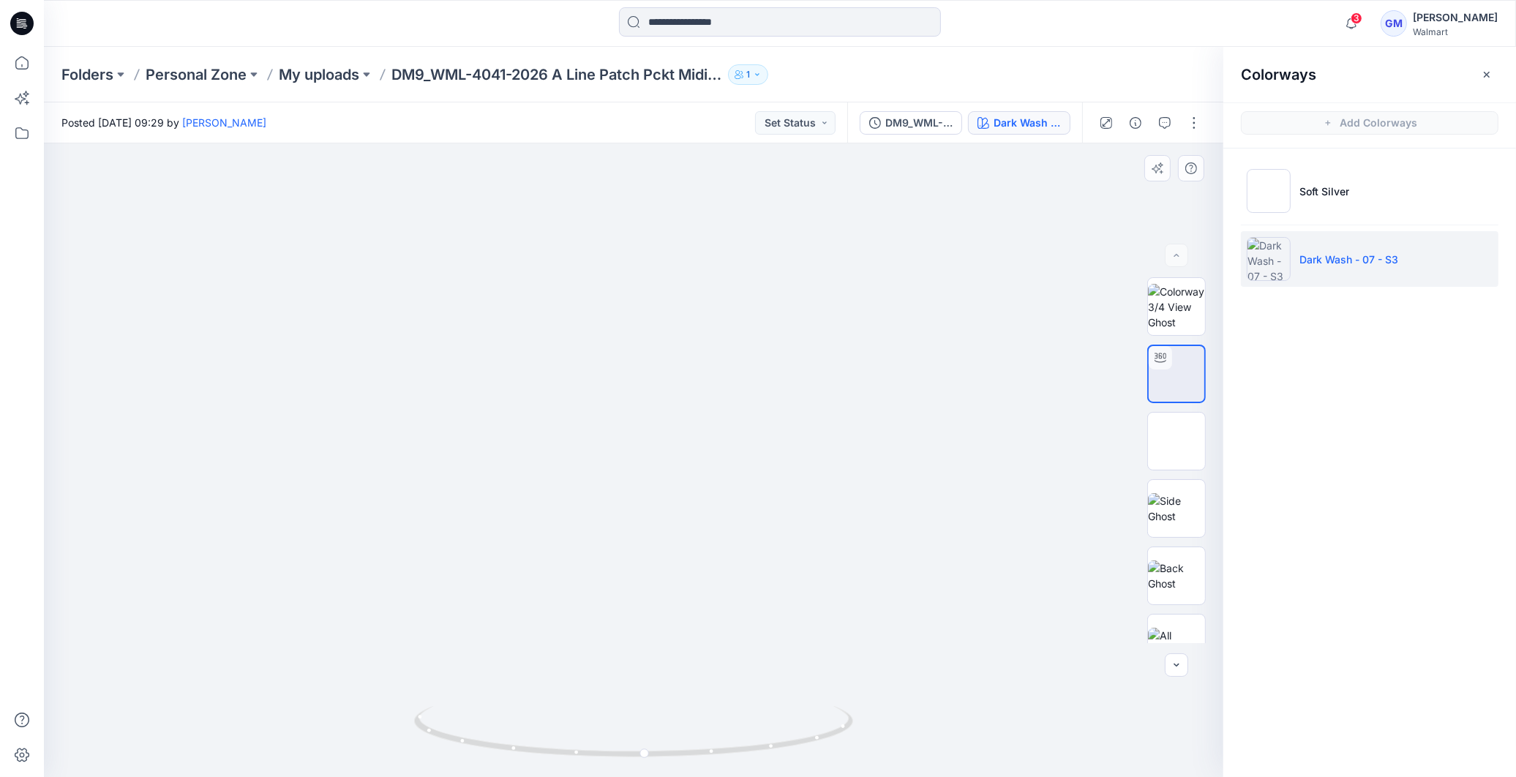
drag, startPoint x: 688, startPoint y: 386, endPoint x: 669, endPoint y: 456, distance: 72.8
drag, startPoint x: 674, startPoint y: 649, endPoint x: 755, endPoint y: 507, distance: 163.1
drag, startPoint x: 754, startPoint y: 483, endPoint x: 745, endPoint y: 524, distance: 42.1
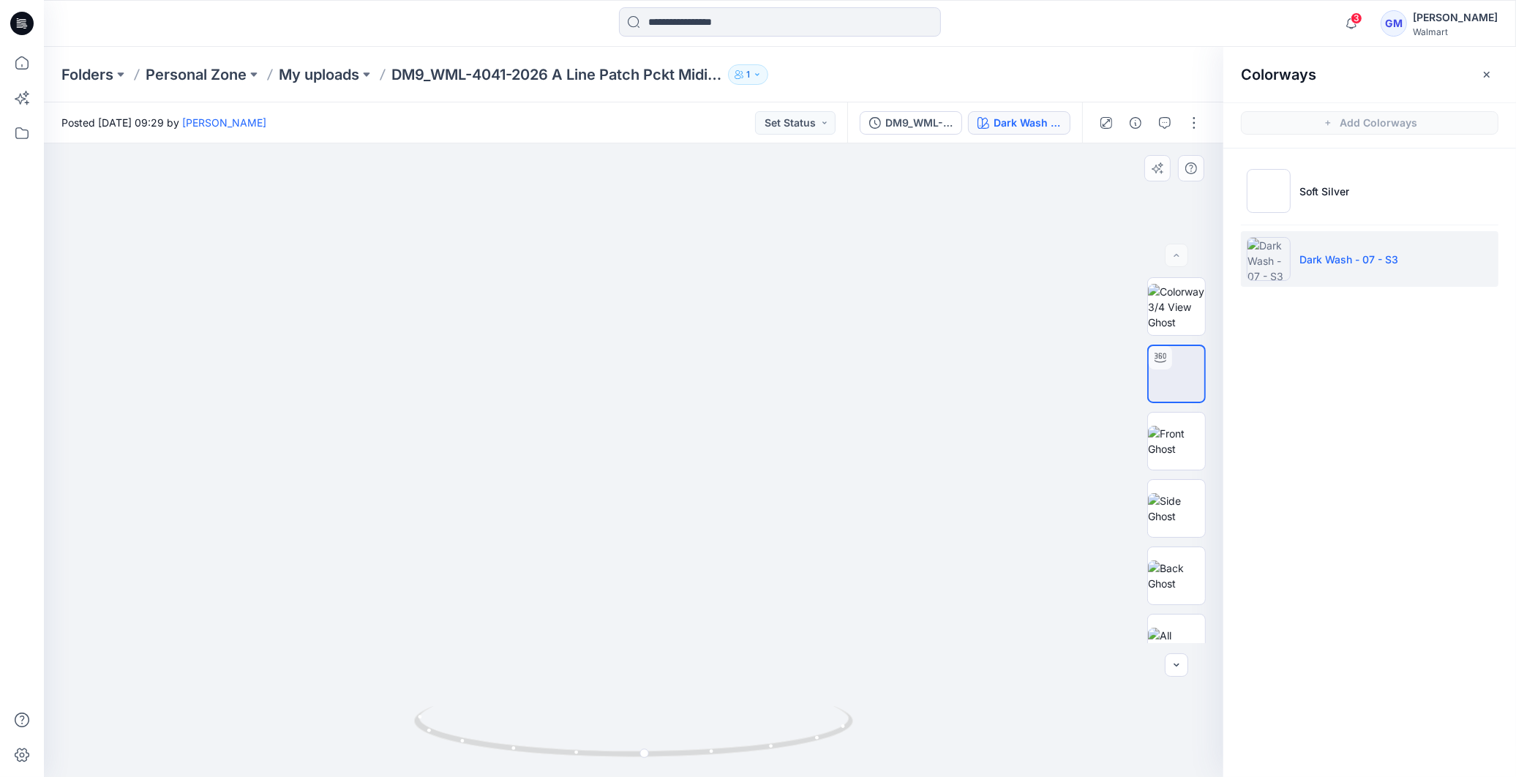
drag, startPoint x: 766, startPoint y: 359, endPoint x: 757, endPoint y: 412, distance: 53.4
drag, startPoint x: 759, startPoint y: 391, endPoint x: 756, endPoint y: 418, distance: 27.2
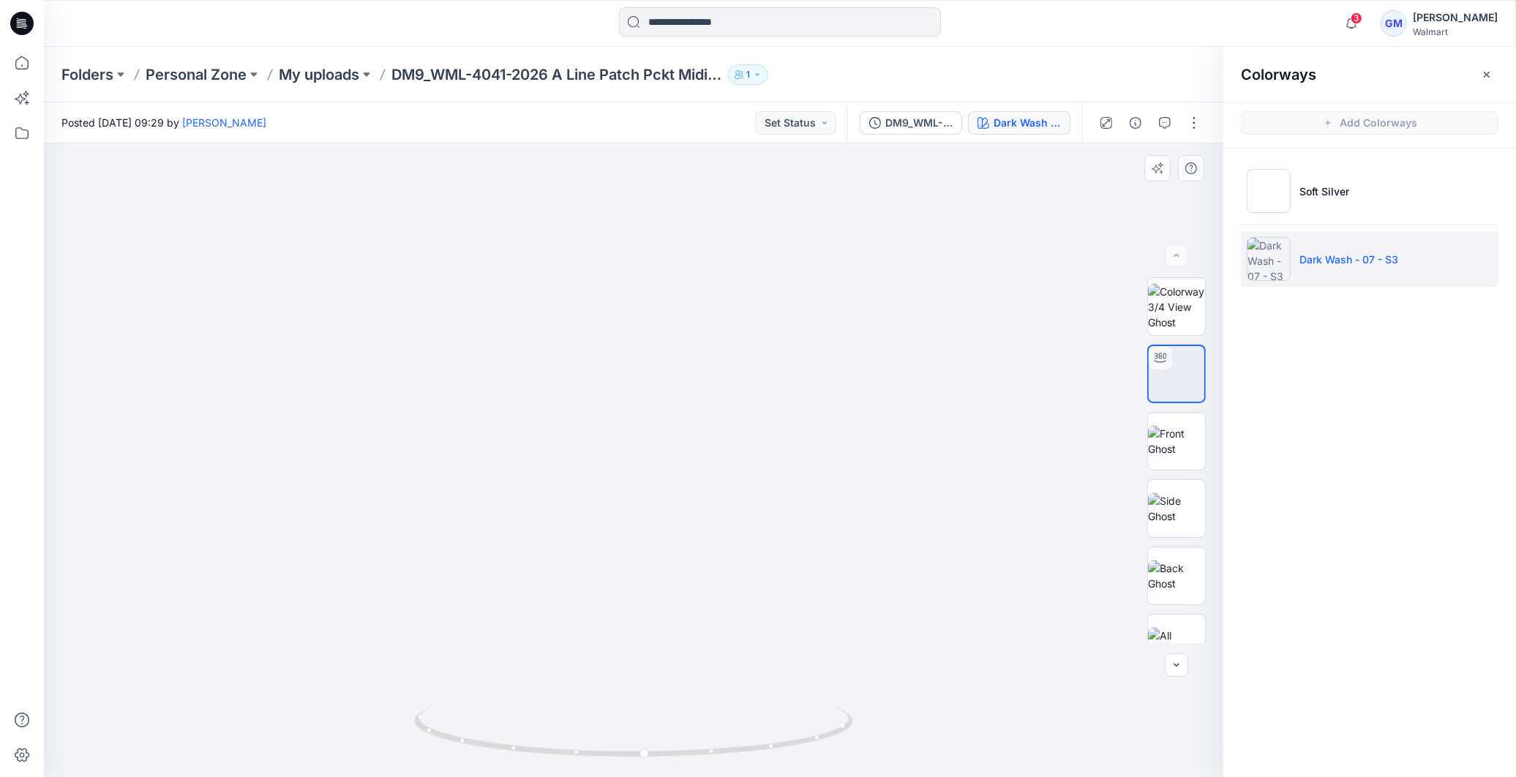
drag, startPoint x: 759, startPoint y: 396, endPoint x: 761, endPoint y: 378, distance: 18.3
drag, startPoint x: 783, startPoint y: 696, endPoint x: 797, endPoint y: 505, distance: 190.7
drag, startPoint x: 791, startPoint y: 582, endPoint x: 790, endPoint y: 462, distance: 120.0
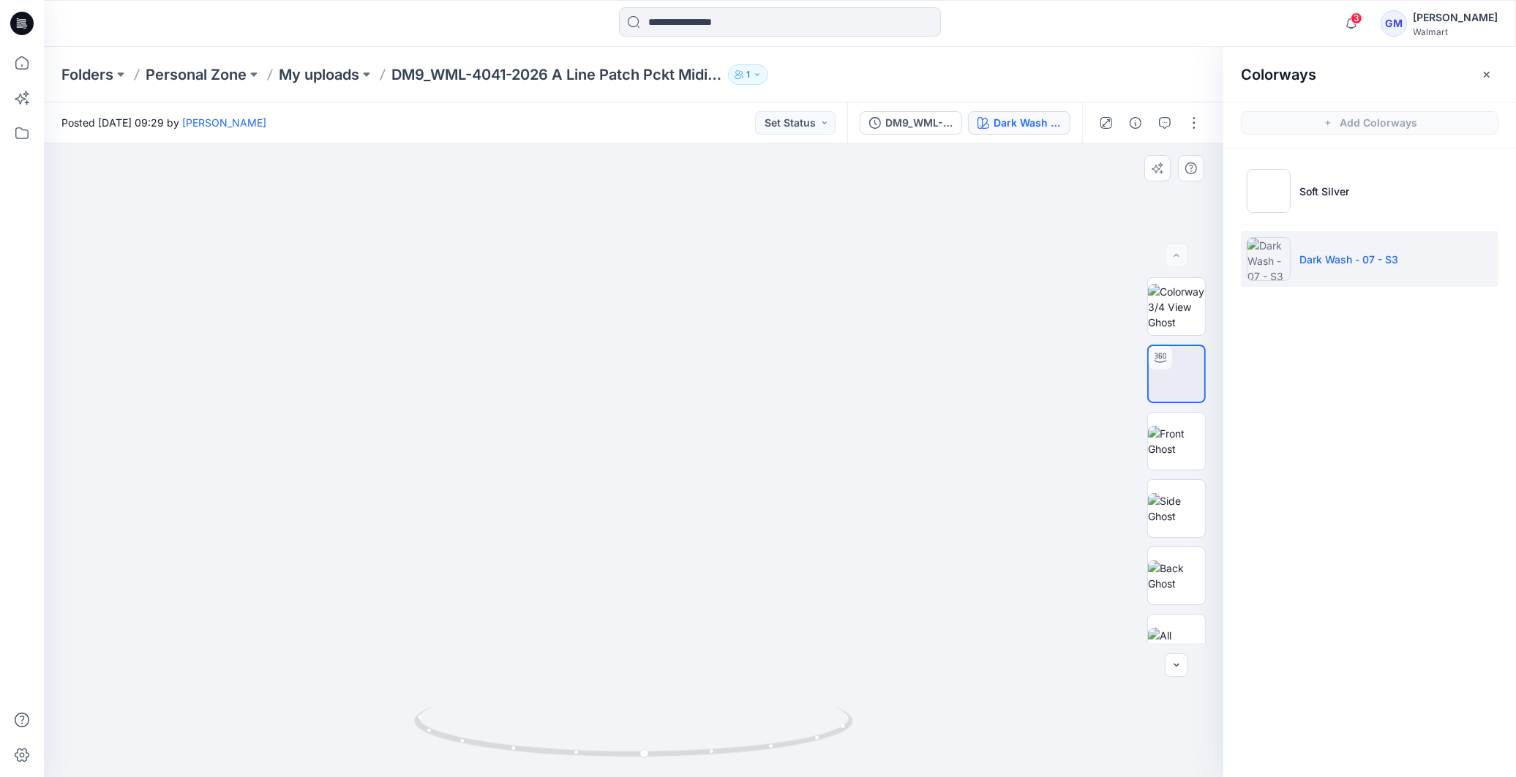
drag, startPoint x: 795, startPoint y: 492, endPoint x: 798, endPoint y: 510, distance: 17.8
drag, startPoint x: 767, startPoint y: 477, endPoint x: 767, endPoint y: 550, distance: 73.1
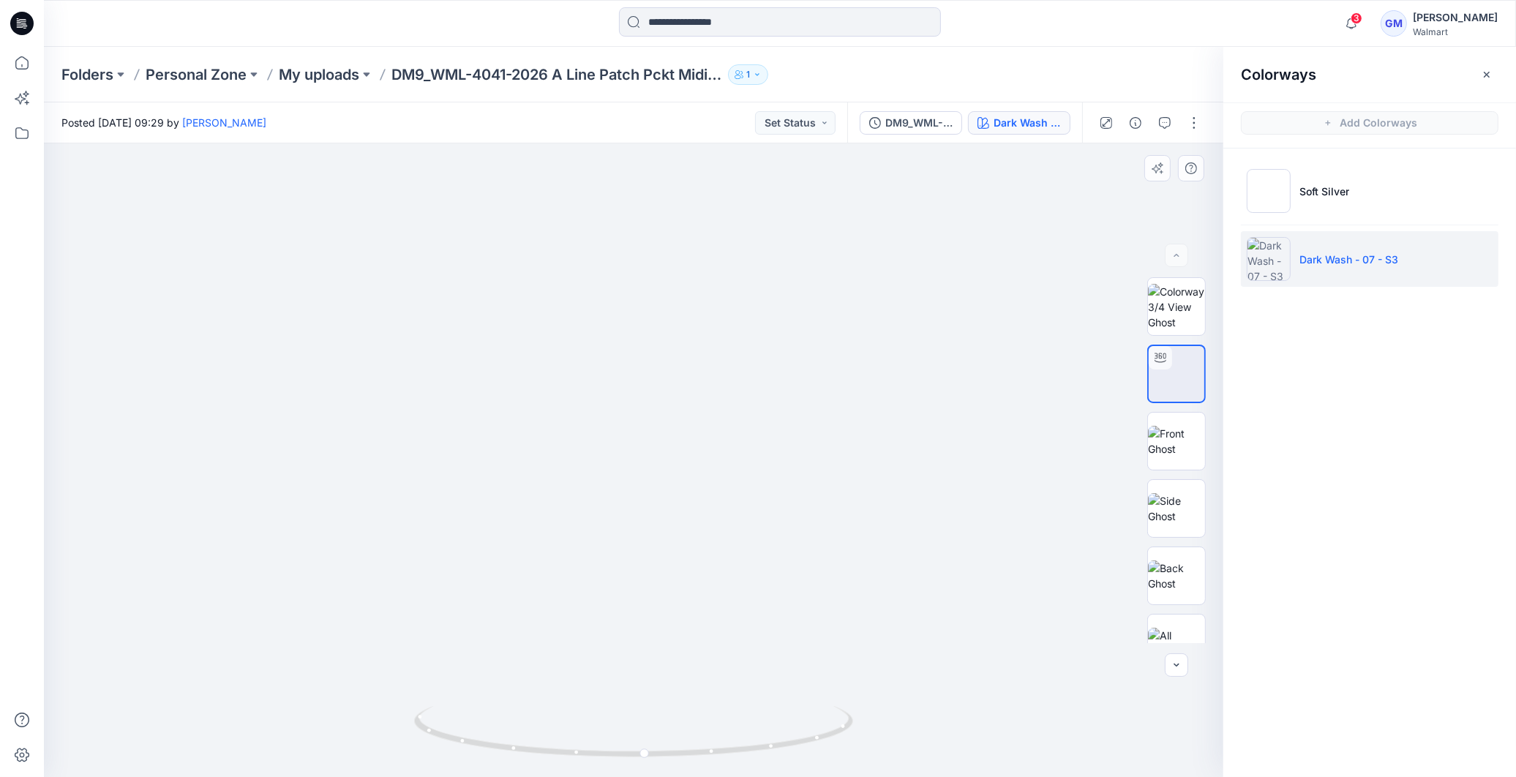
drag, startPoint x: 685, startPoint y: 332, endPoint x: 685, endPoint y: 379, distance: 46.8
drag, startPoint x: 868, startPoint y: 655, endPoint x: 800, endPoint y: 636, distance: 70.6
drag, startPoint x: 669, startPoint y: 352, endPoint x: 669, endPoint y: 391, distance: 39.5
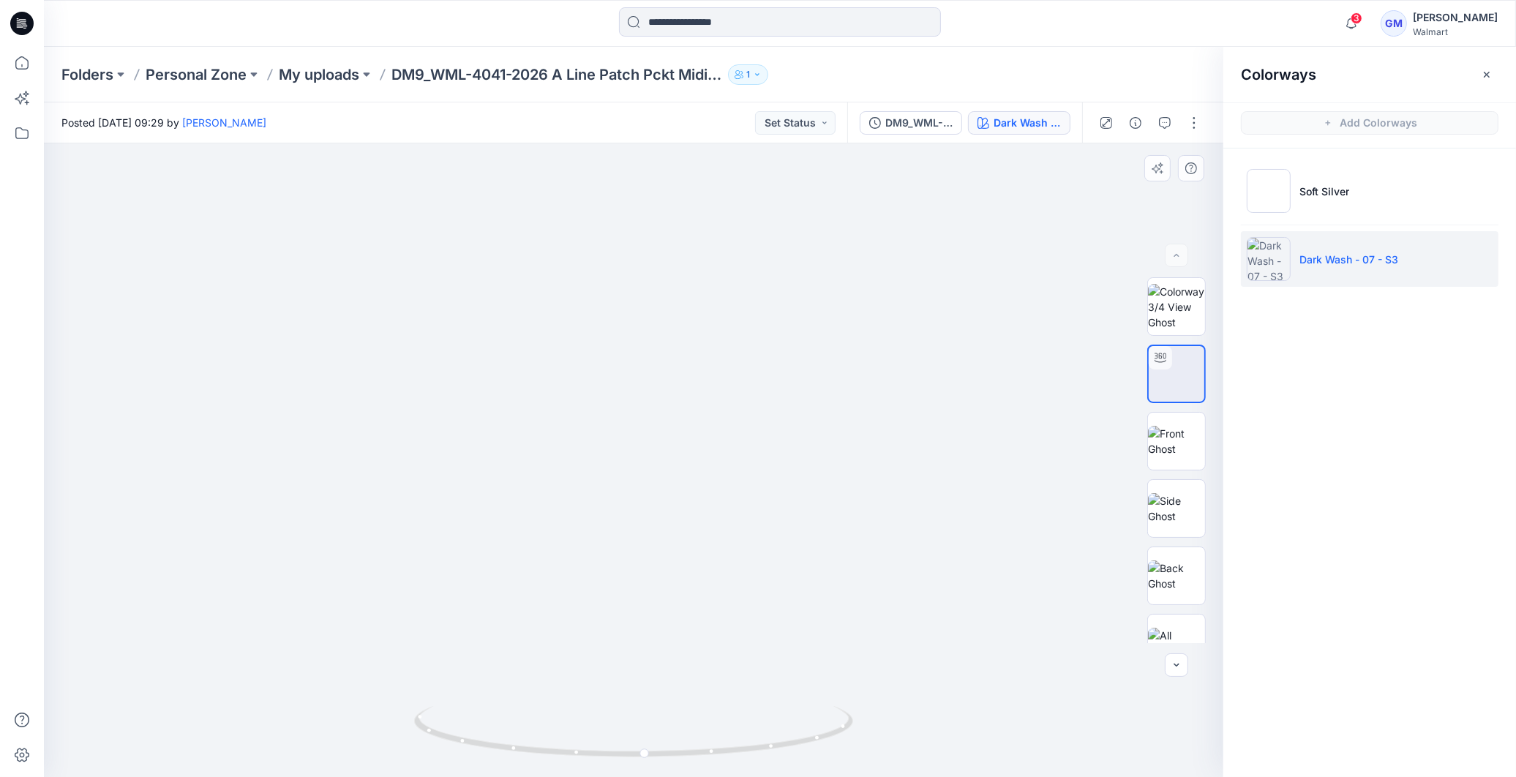
drag, startPoint x: 646, startPoint y: 759, endPoint x: 901, endPoint y: 728, distance: 257.1
click at [901, 728] on div at bounding box center [633, 459] width 1179 height 633
drag, startPoint x: 693, startPoint y: 674, endPoint x: 711, endPoint y: 532, distance: 143.0
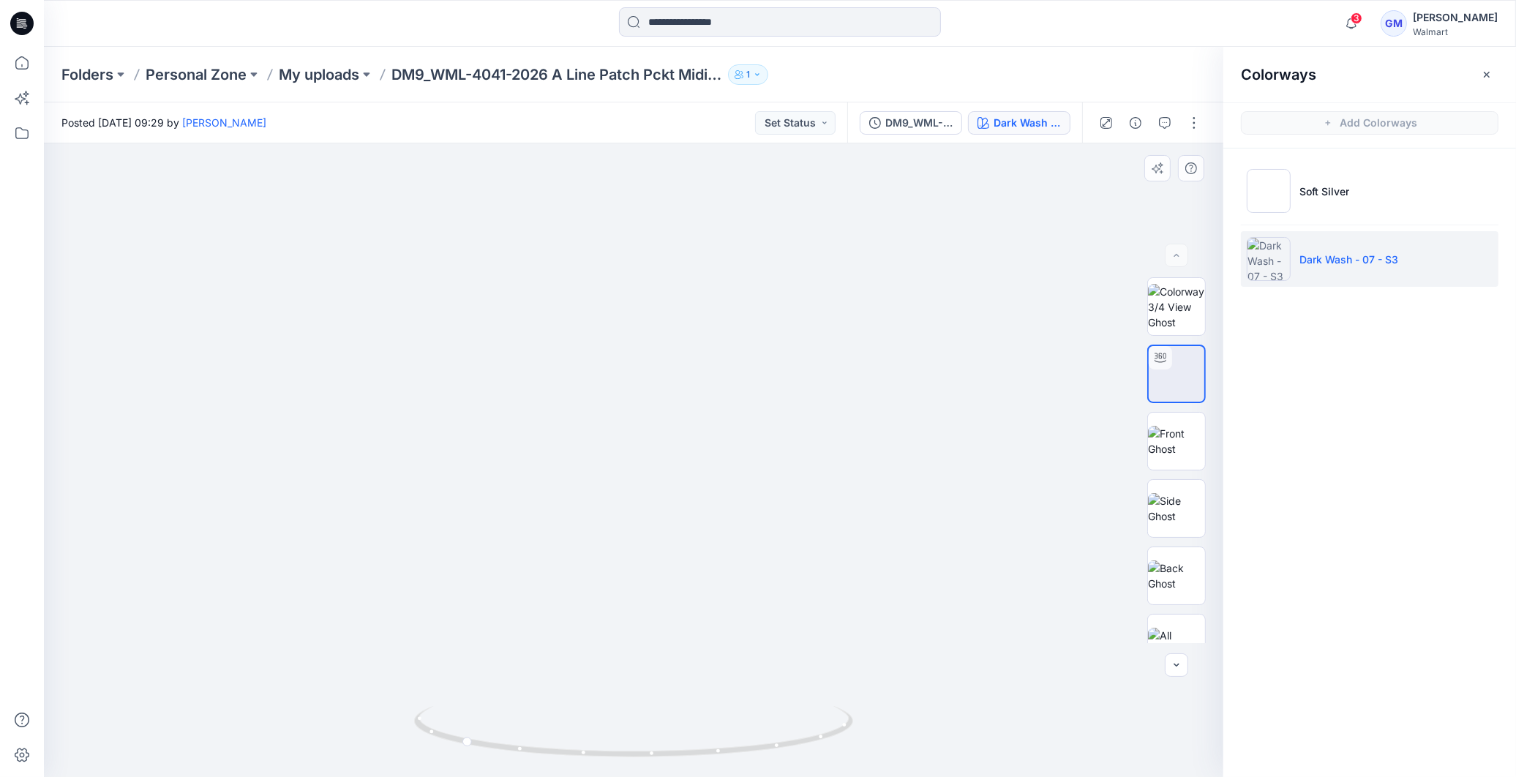
drag, startPoint x: 718, startPoint y: 517, endPoint x: 717, endPoint y: 535, distance: 18.3
drag, startPoint x: 549, startPoint y: 756, endPoint x: 710, endPoint y: 754, distance: 160.9
click at [710, 754] on icon at bounding box center [635, 733] width 443 height 55
